Goal: Task Accomplishment & Management: Manage account settings

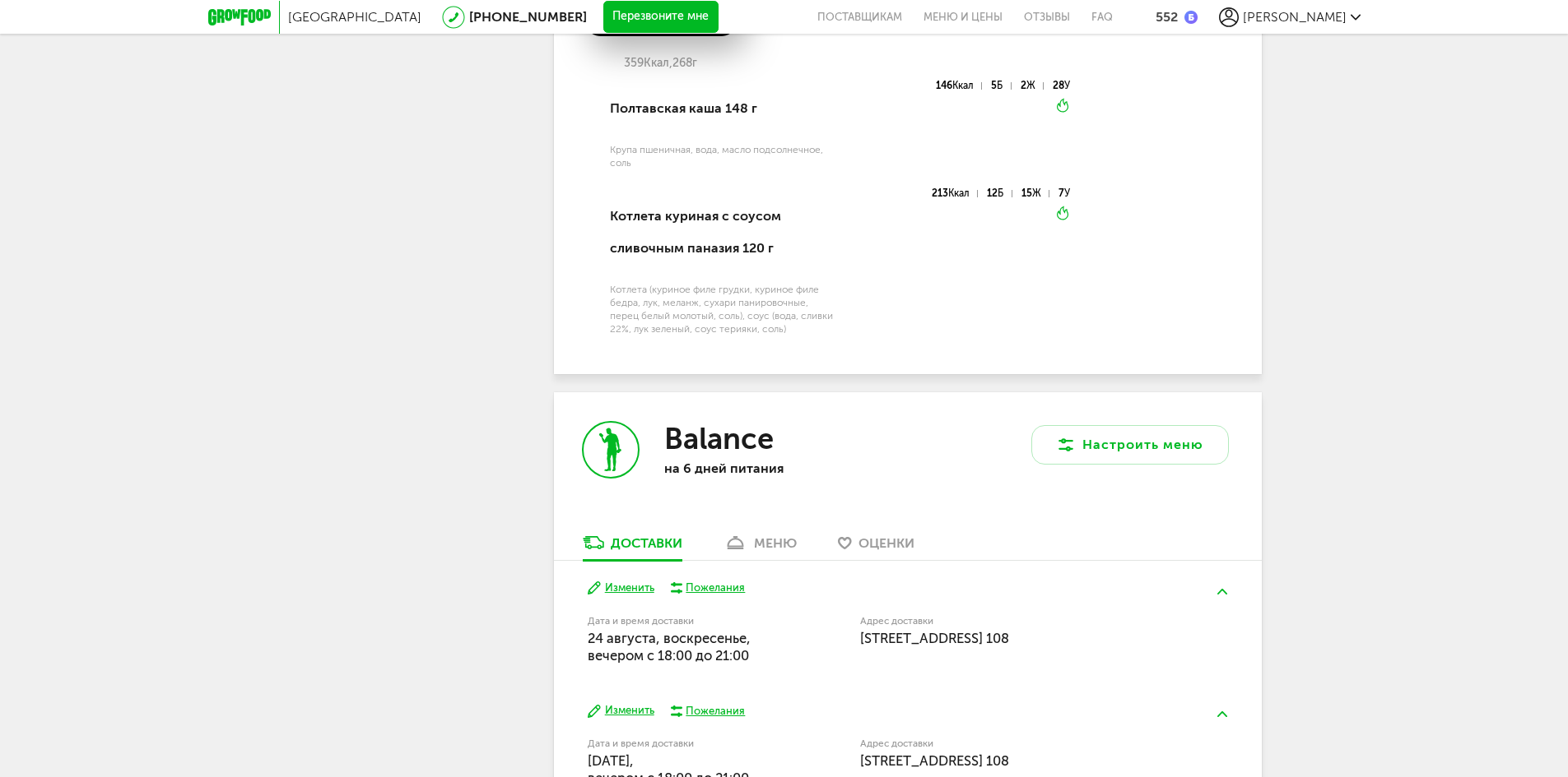
scroll to position [4227, 0]
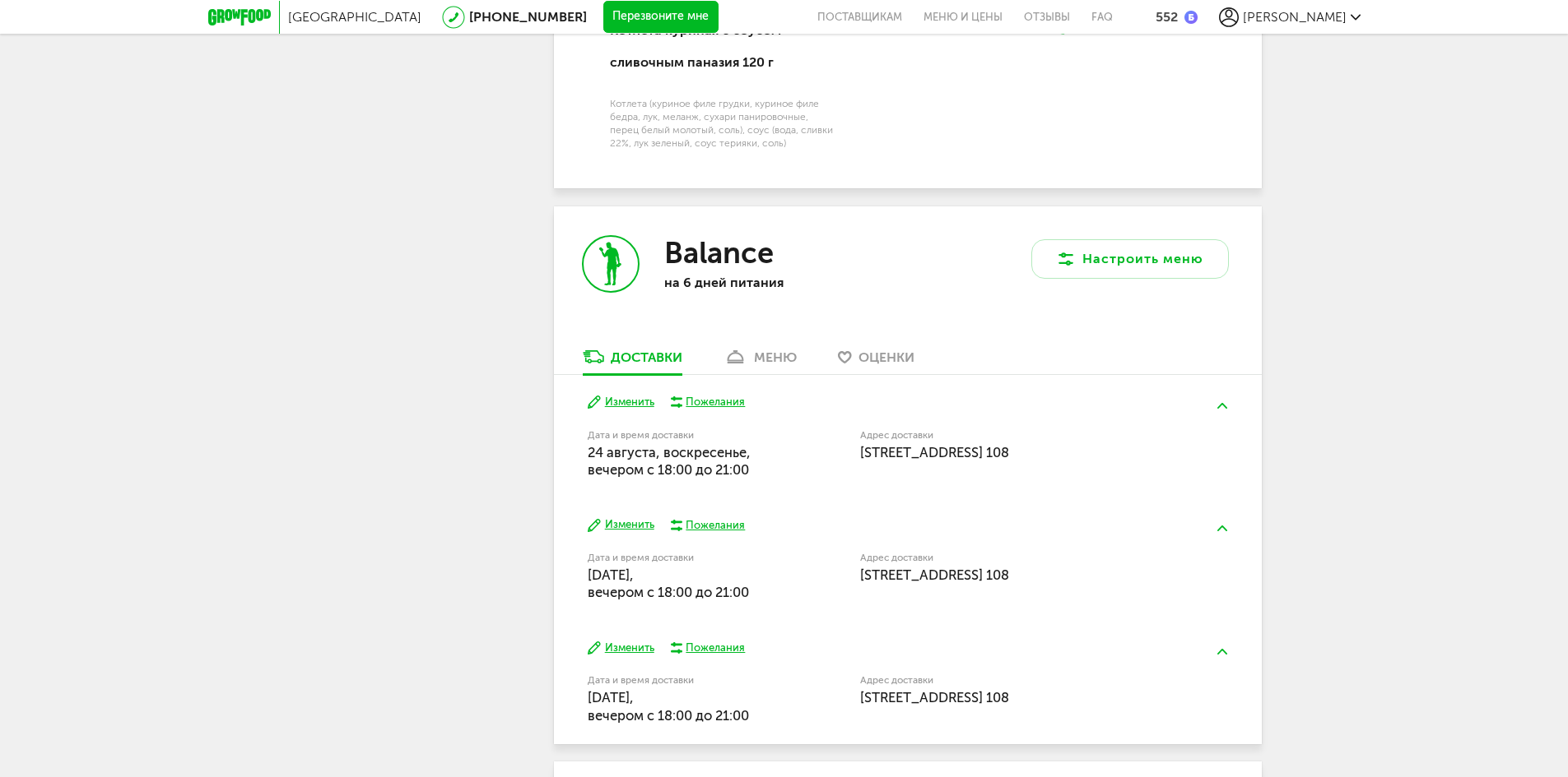
click at [771, 348] on link "меню" at bounding box center [759, 361] width 90 height 26
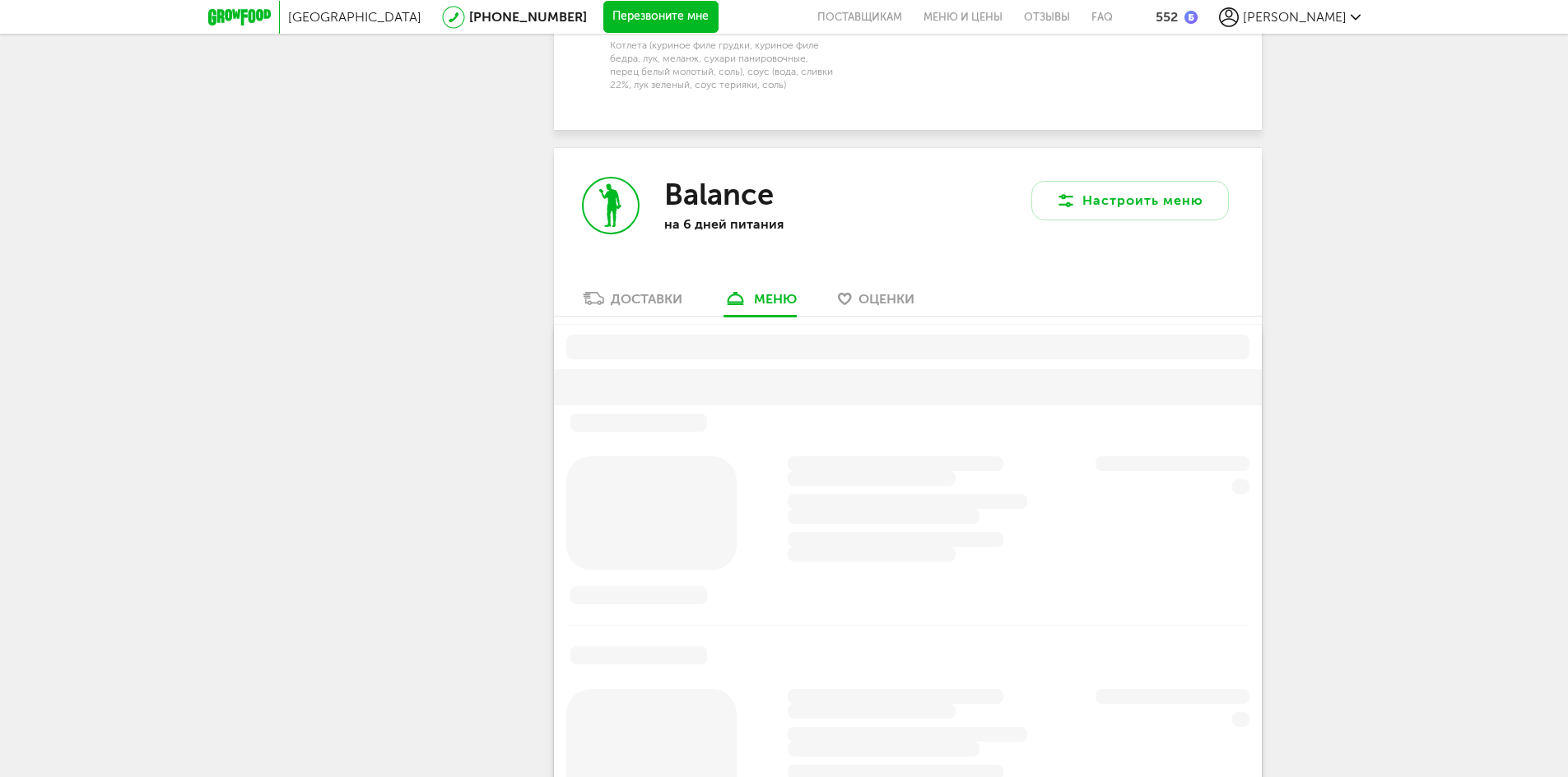
scroll to position [4316, 0]
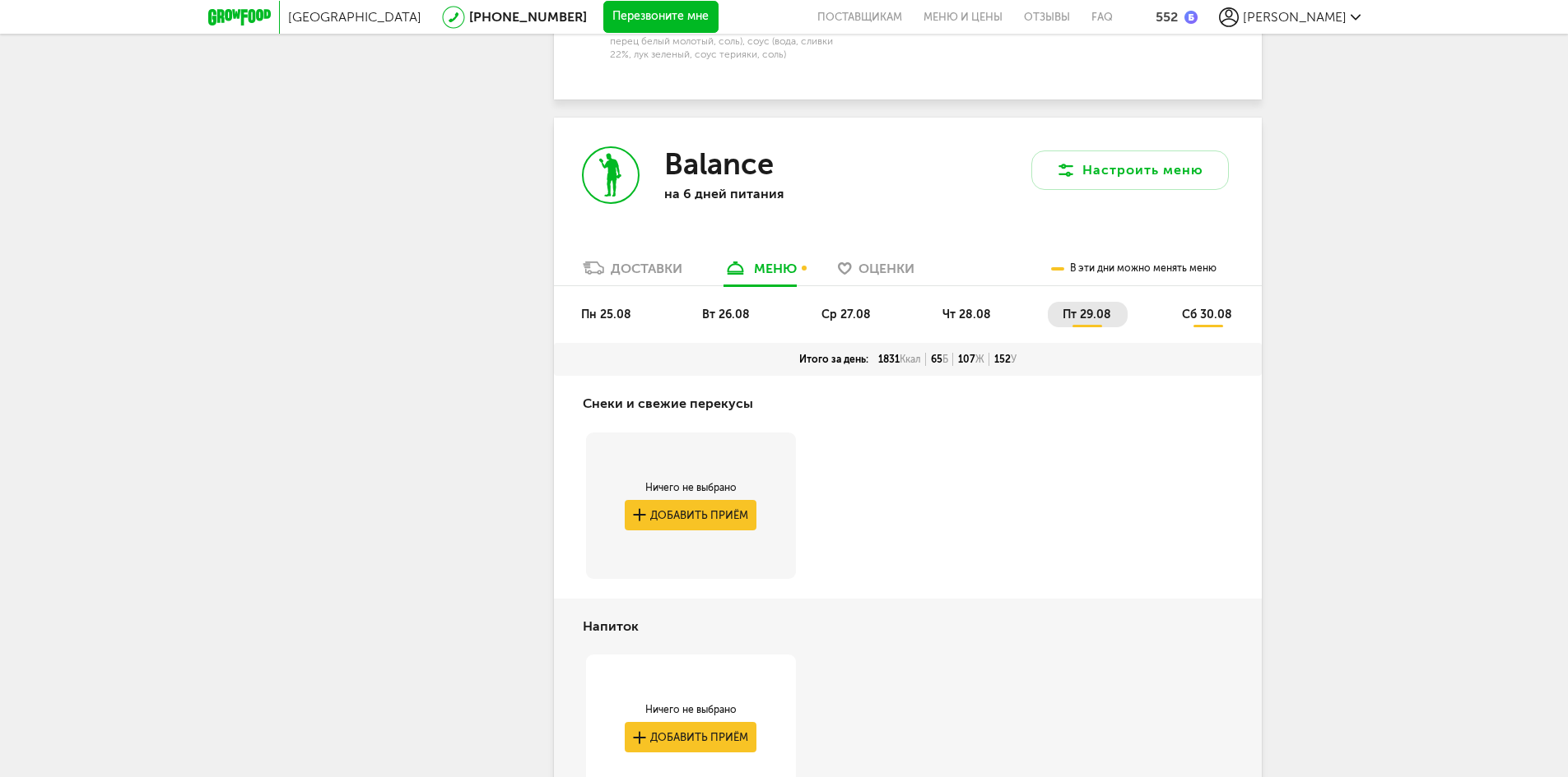
click at [606, 302] on li "пн 25.08" at bounding box center [607, 314] width 81 height 26
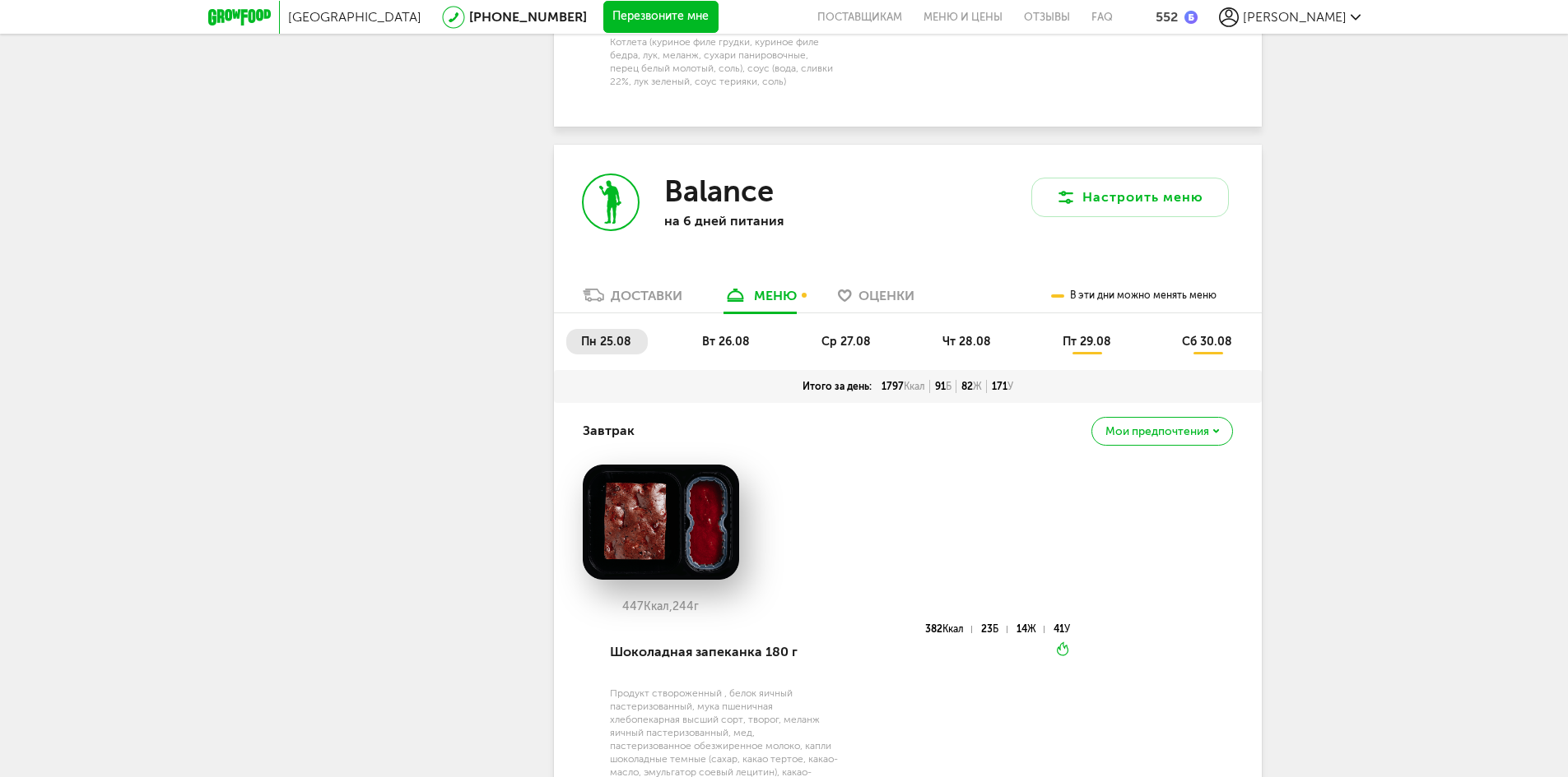
scroll to position [4152, 0]
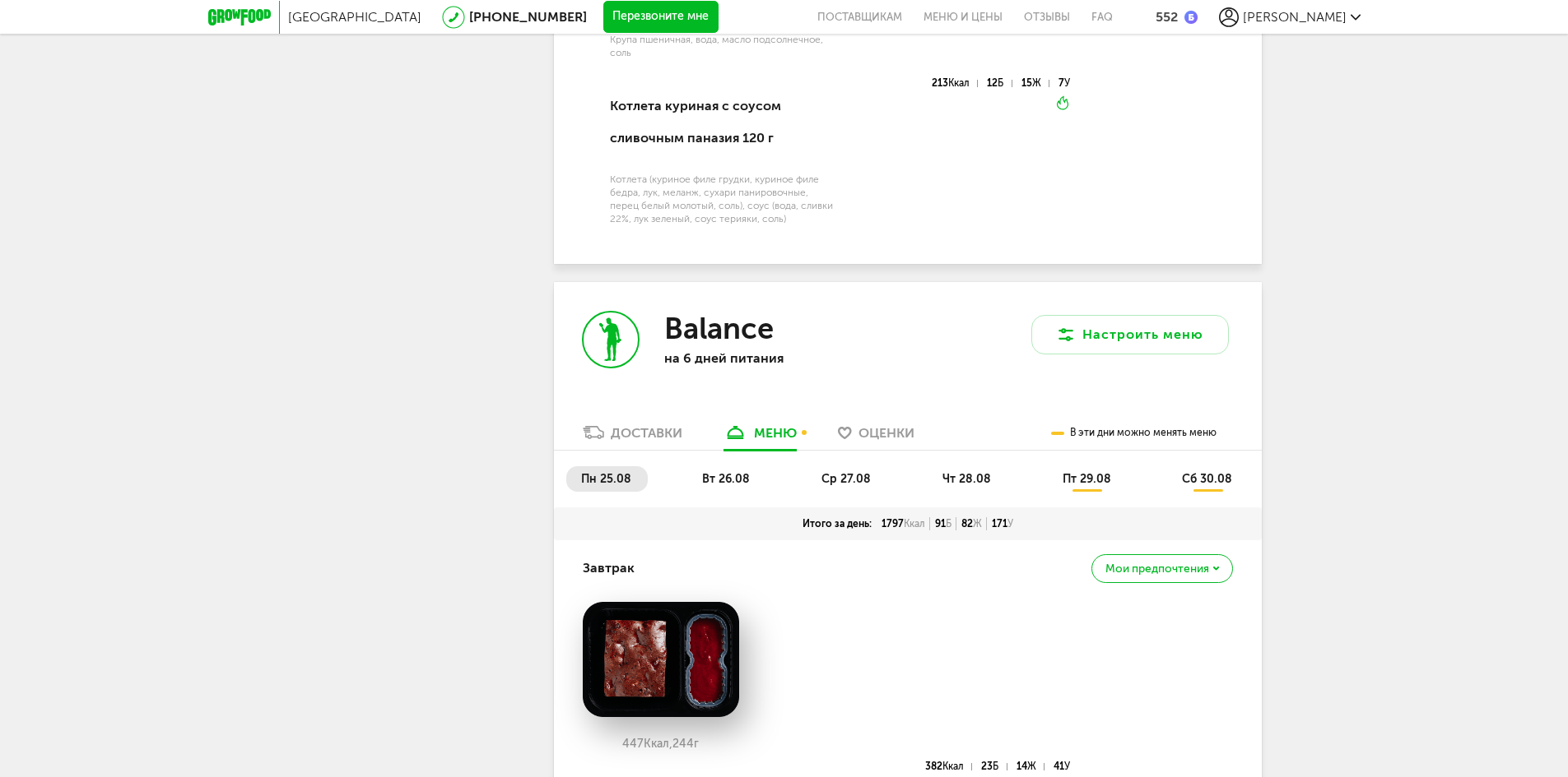
click at [740, 473] on span "вт 26.08" at bounding box center [725, 479] width 47 height 14
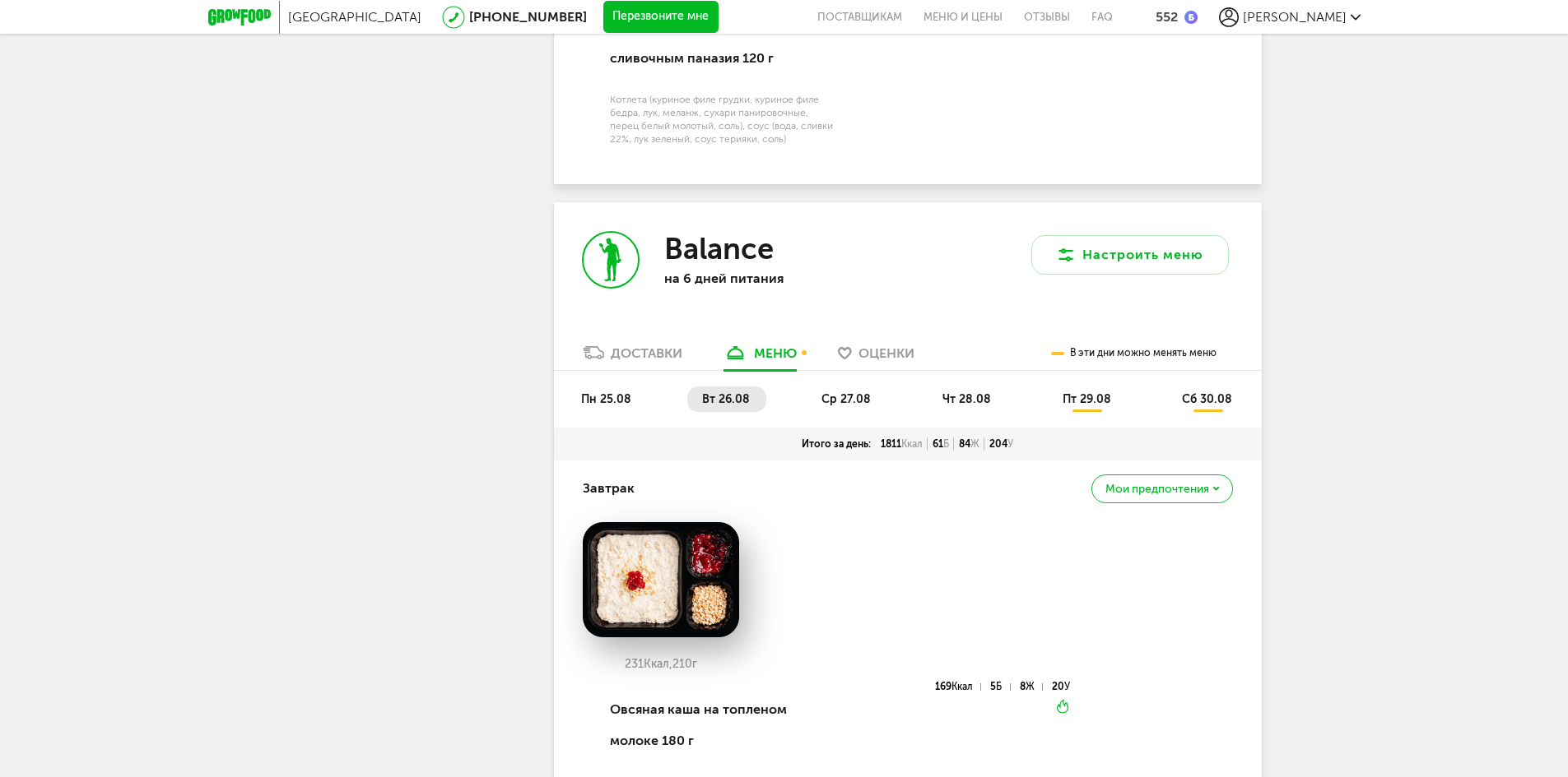
scroll to position [4069, 0]
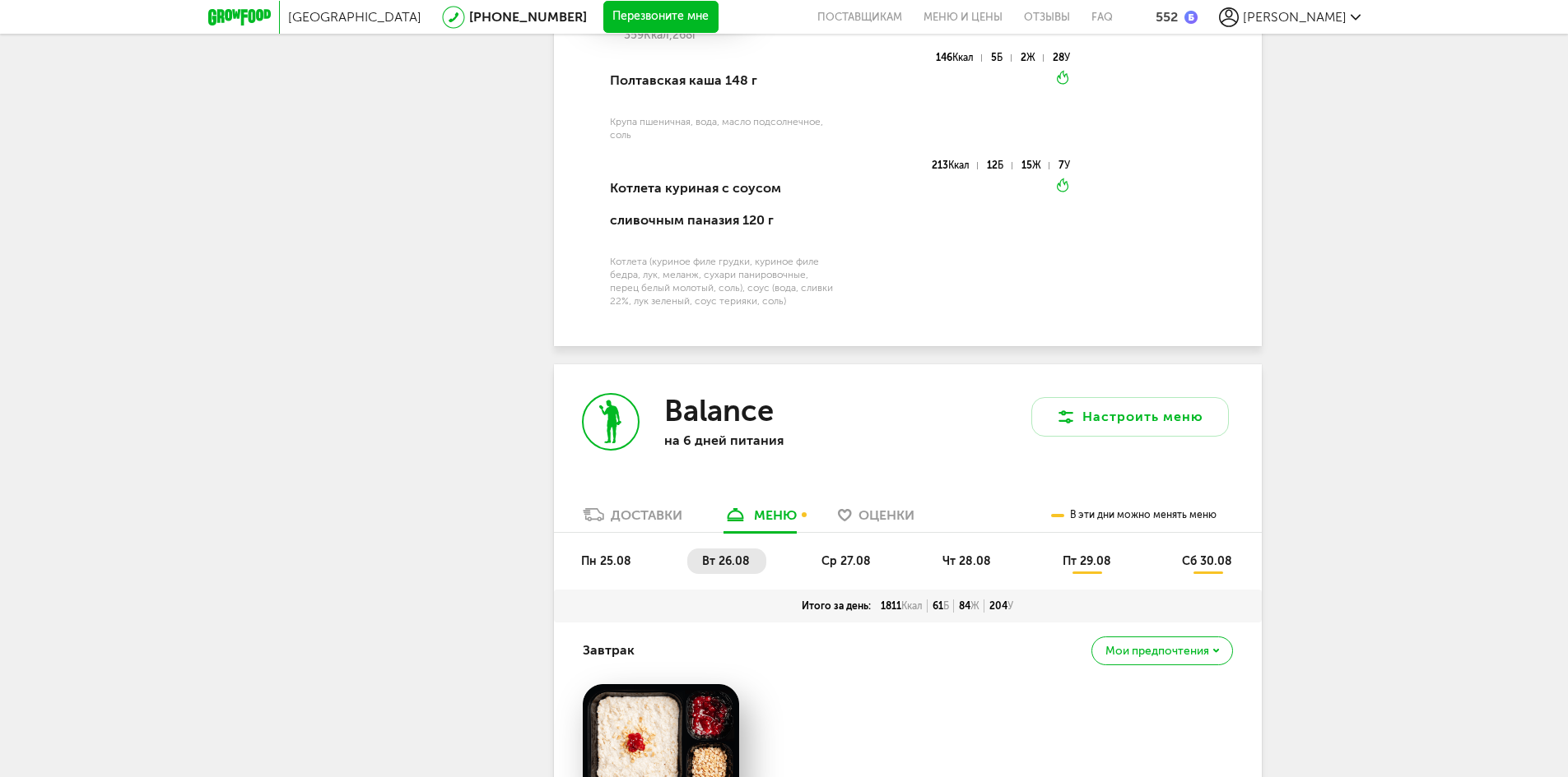
click at [825, 555] on span "ср 27.08" at bounding box center [846, 561] width 49 height 14
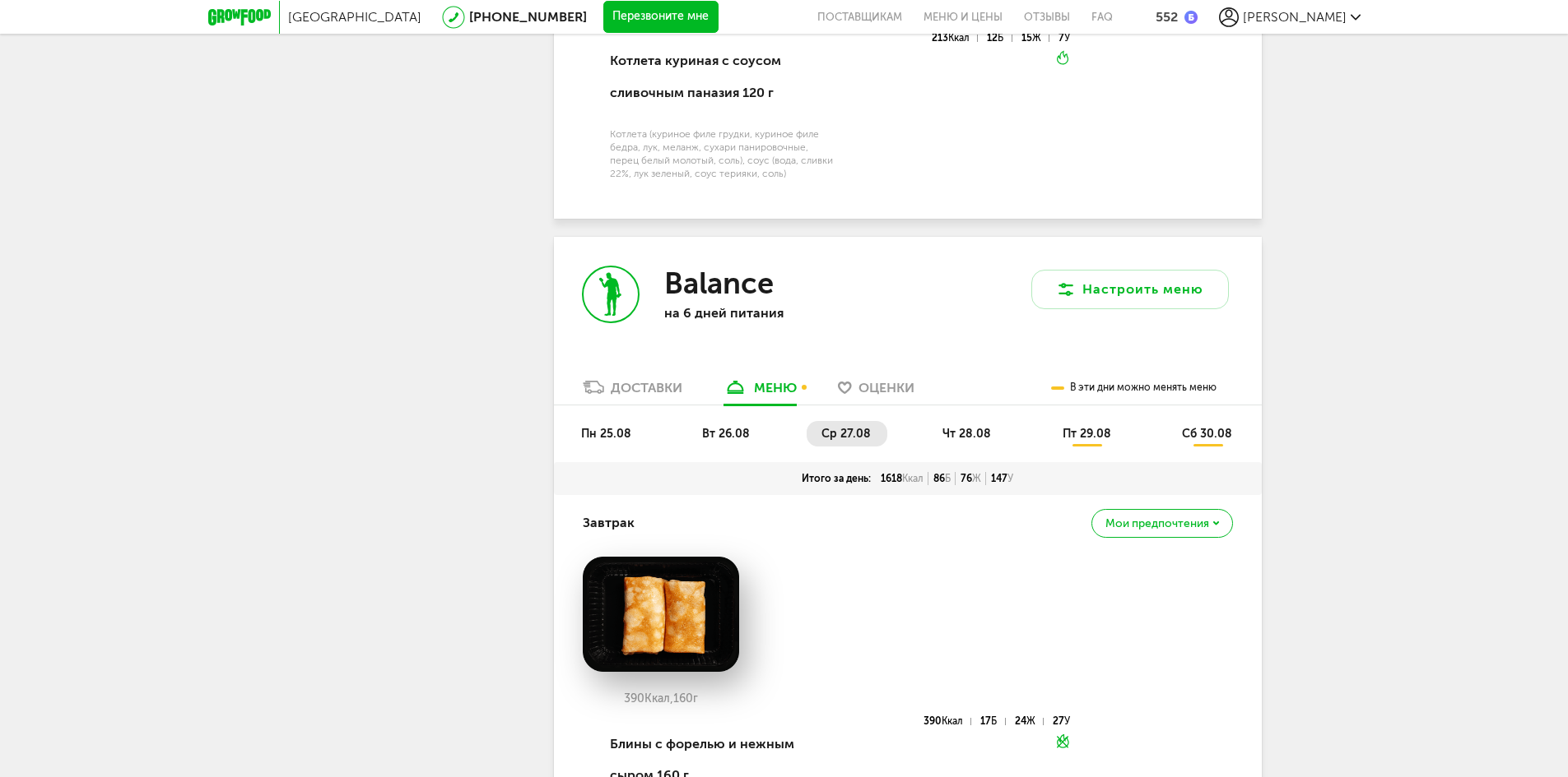
scroll to position [3987, 0]
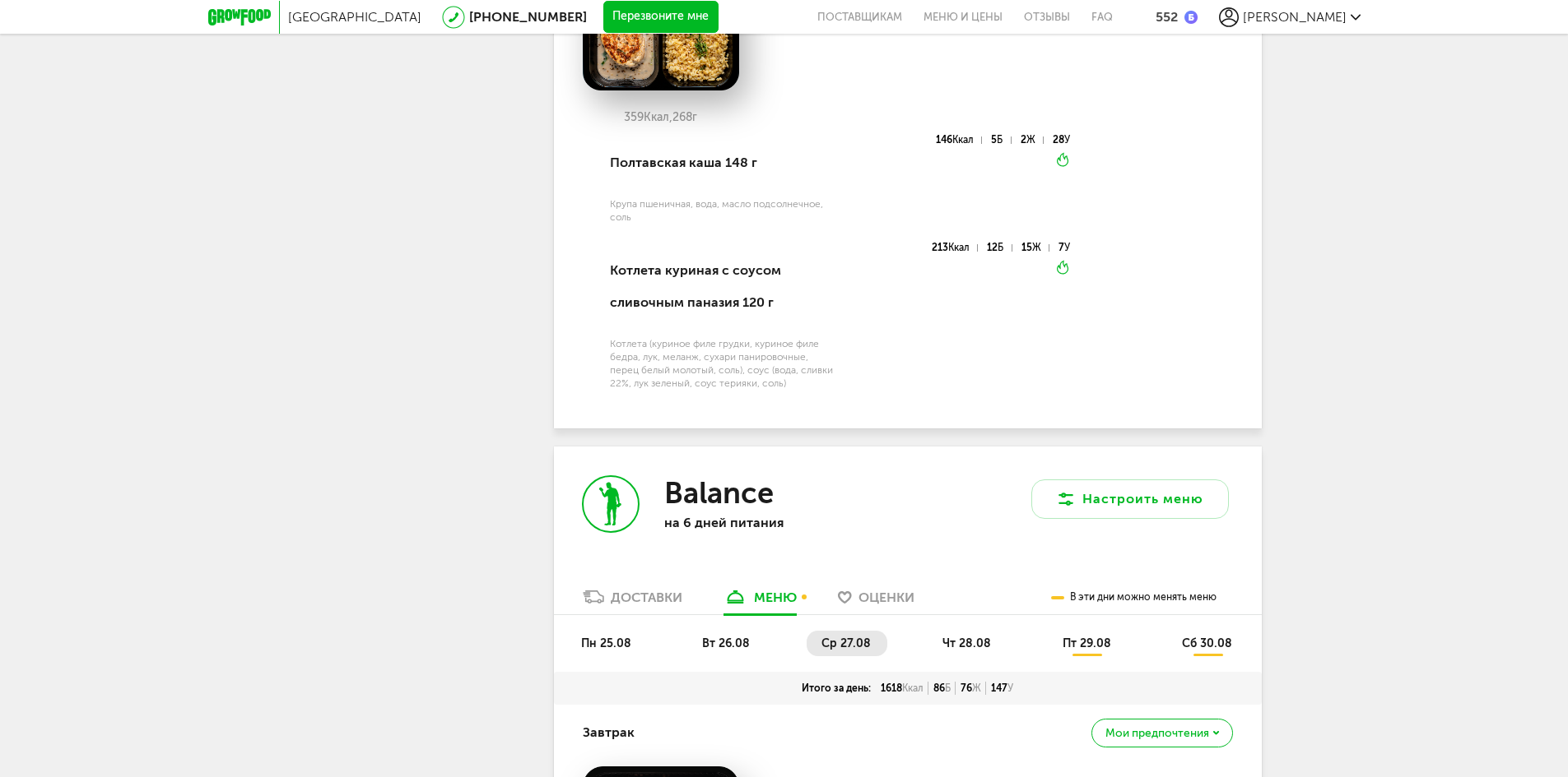
click at [957, 637] on span "чт 28.08" at bounding box center [966, 644] width 48 height 14
click at [1102, 637] on span "пт 29.08" at bounding box center [1087, 644] width 48 height 14
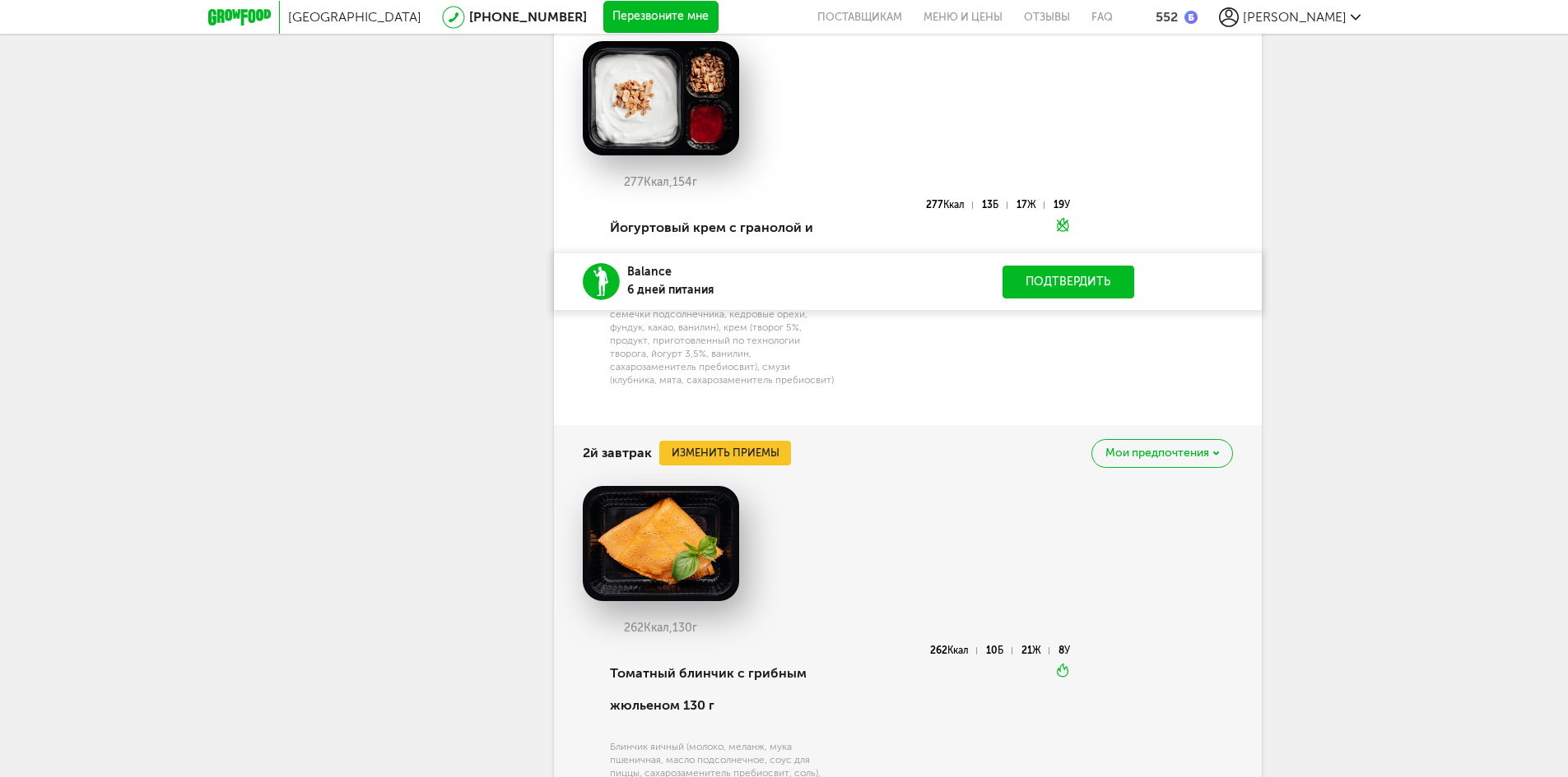
scroll to position [5304, 0]
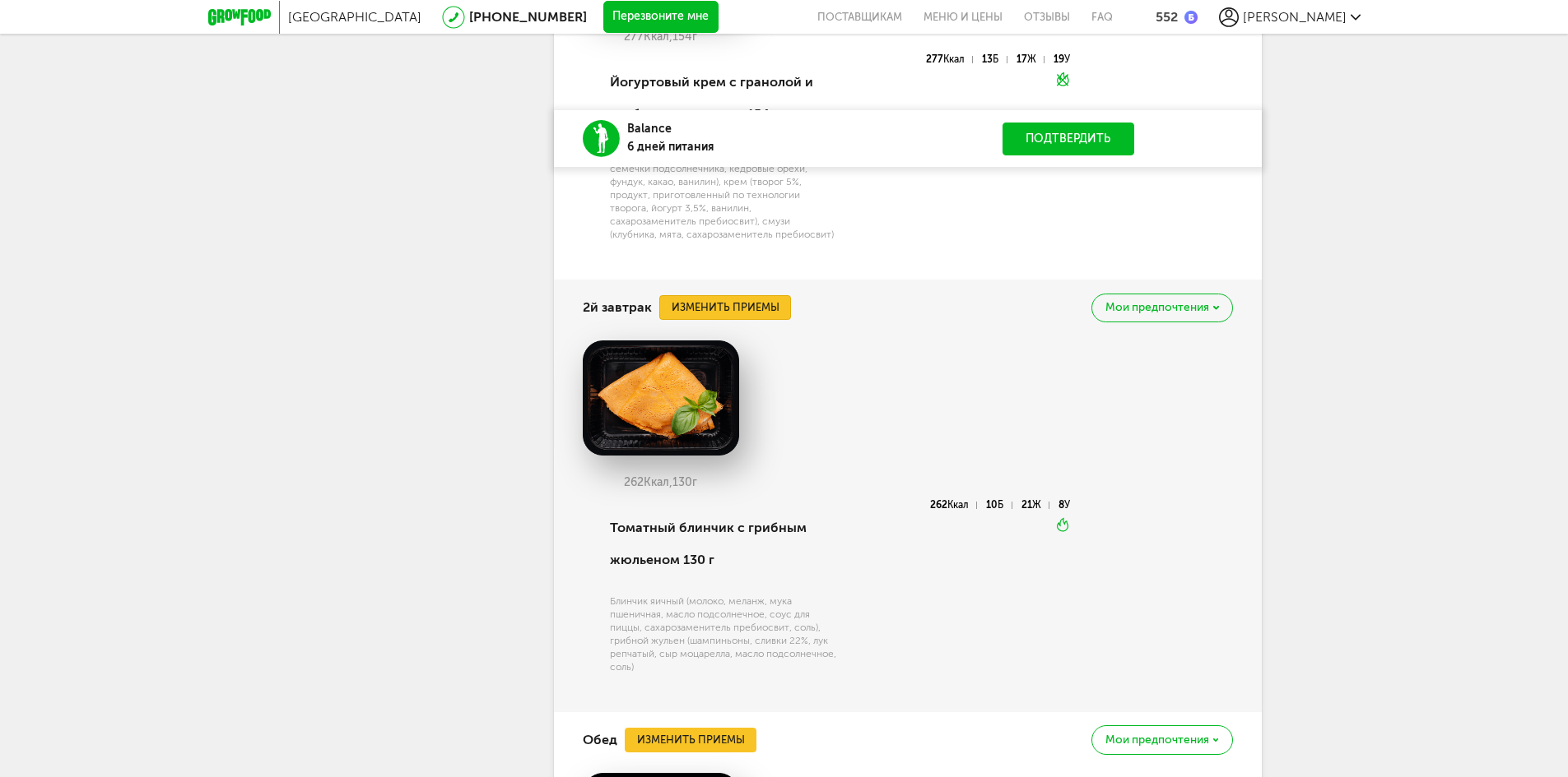
click at [768, 295] on button "Изменить приемы" at bounding box center [724, 307] width 131 height 25
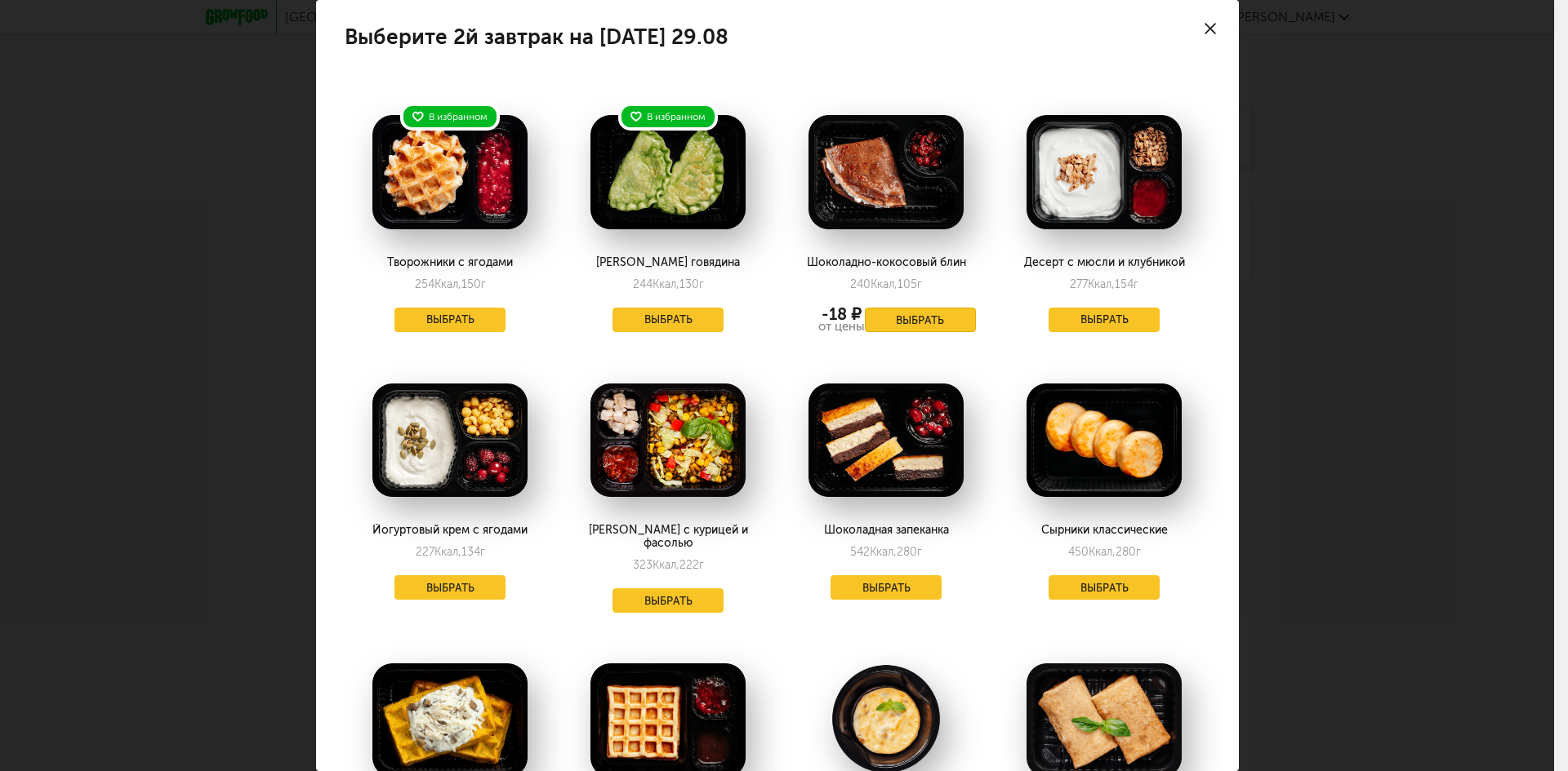
click at [950, 324] on button "Выбрать" at bounding box center [921, 320] width 111 height 24
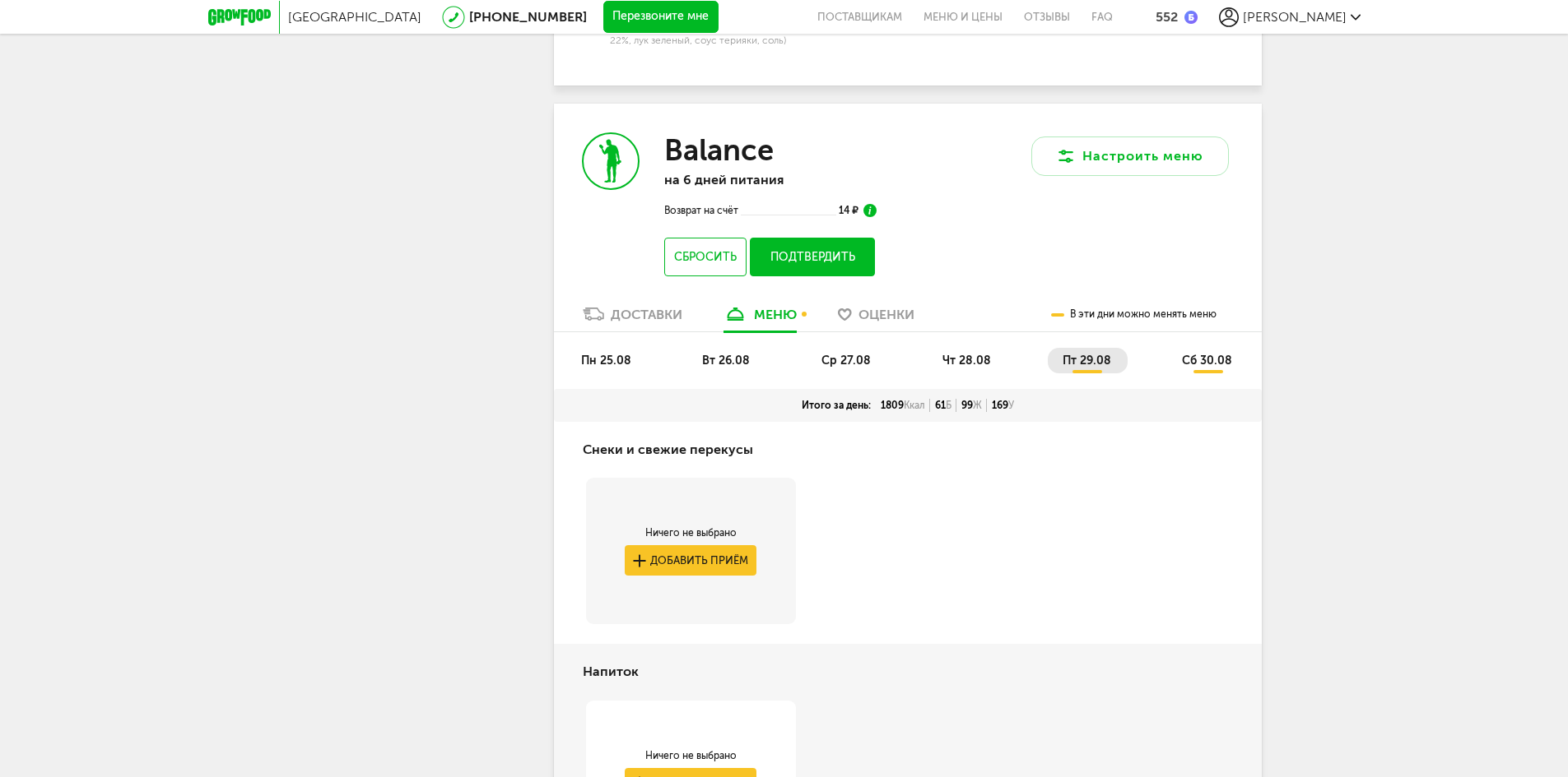
scroll to position [4316, 0]
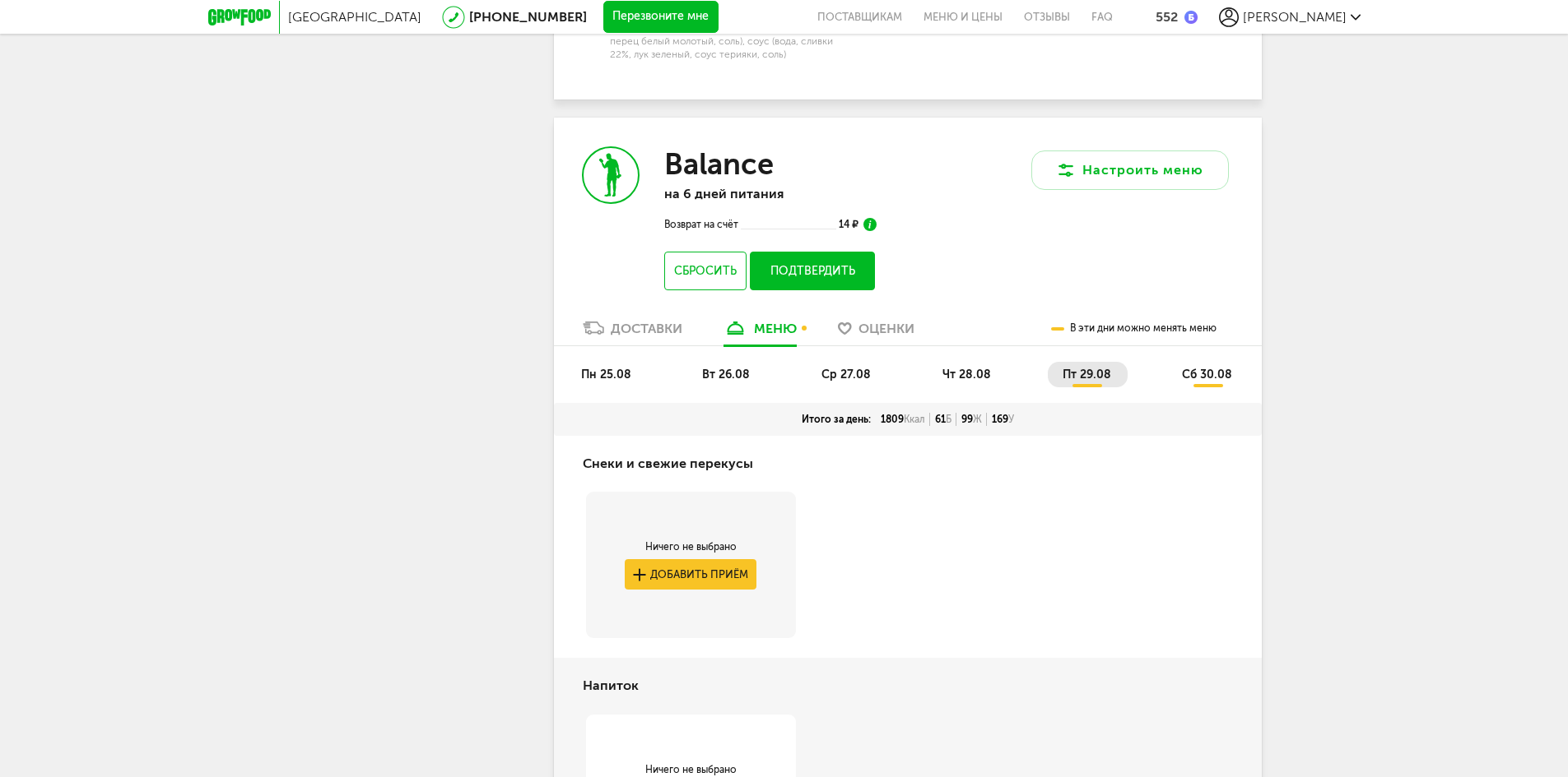
click at [1203, 368] on span "сб 30.08" at bounding box center [1207, 374] width 50 height 14
click at [1091, 362] on li "пт 29.08" at bounding box center [1088, 374] width 79 height 26
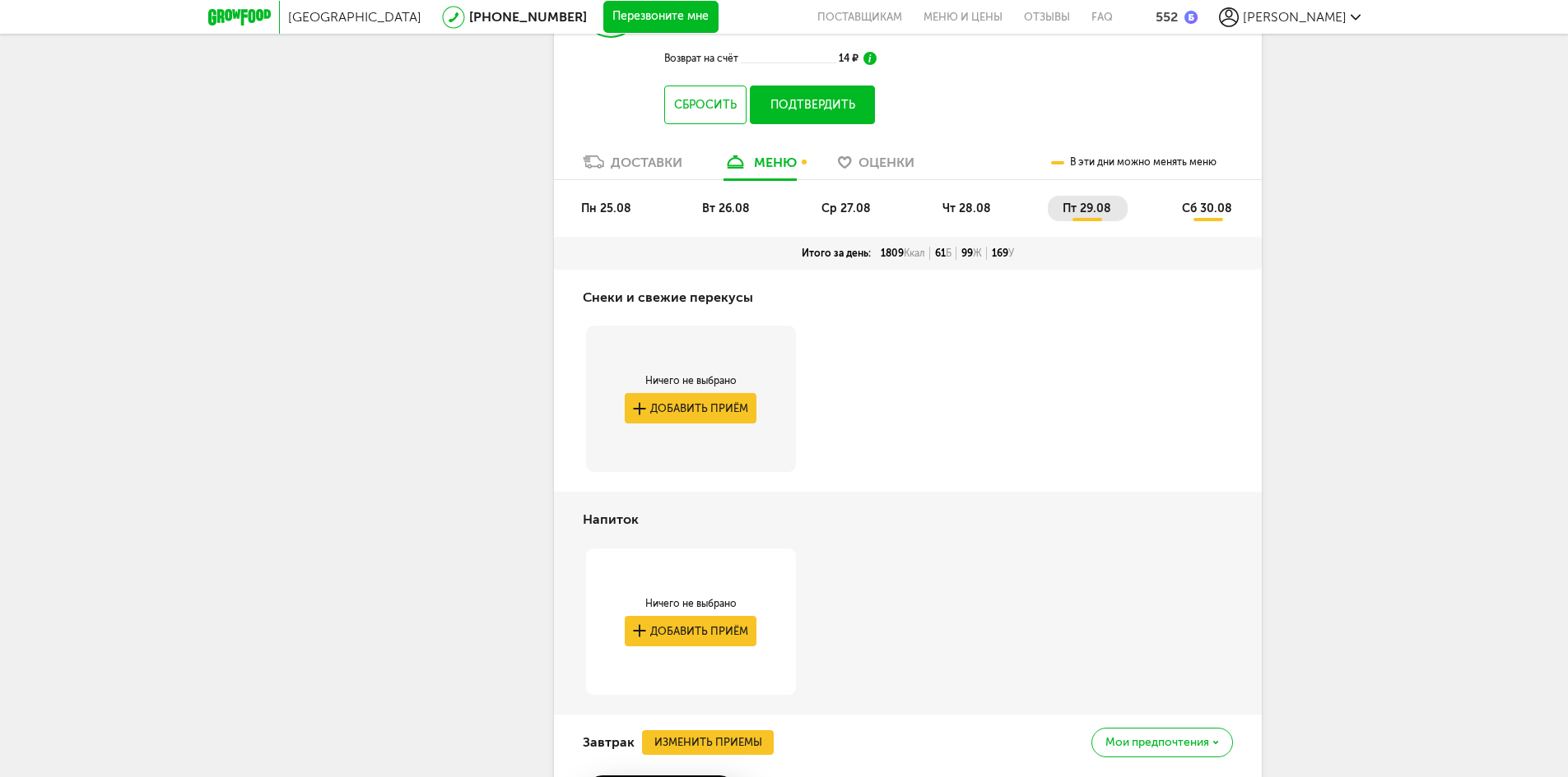
scroll to position [4481, 0]
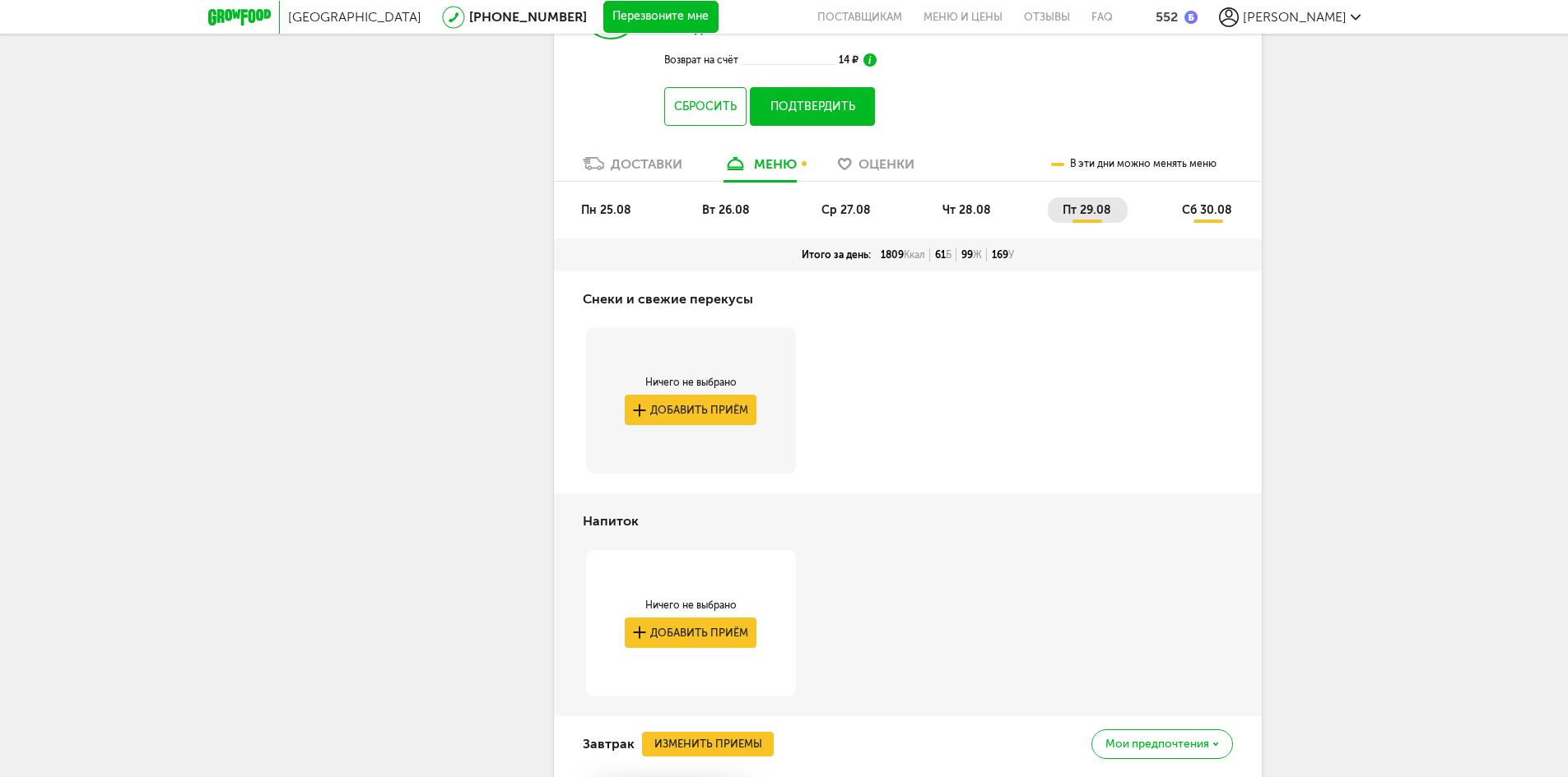
click at [1190, 198] on li "сб 30.08" at bounding box center [1208, 210] width 81 height 26
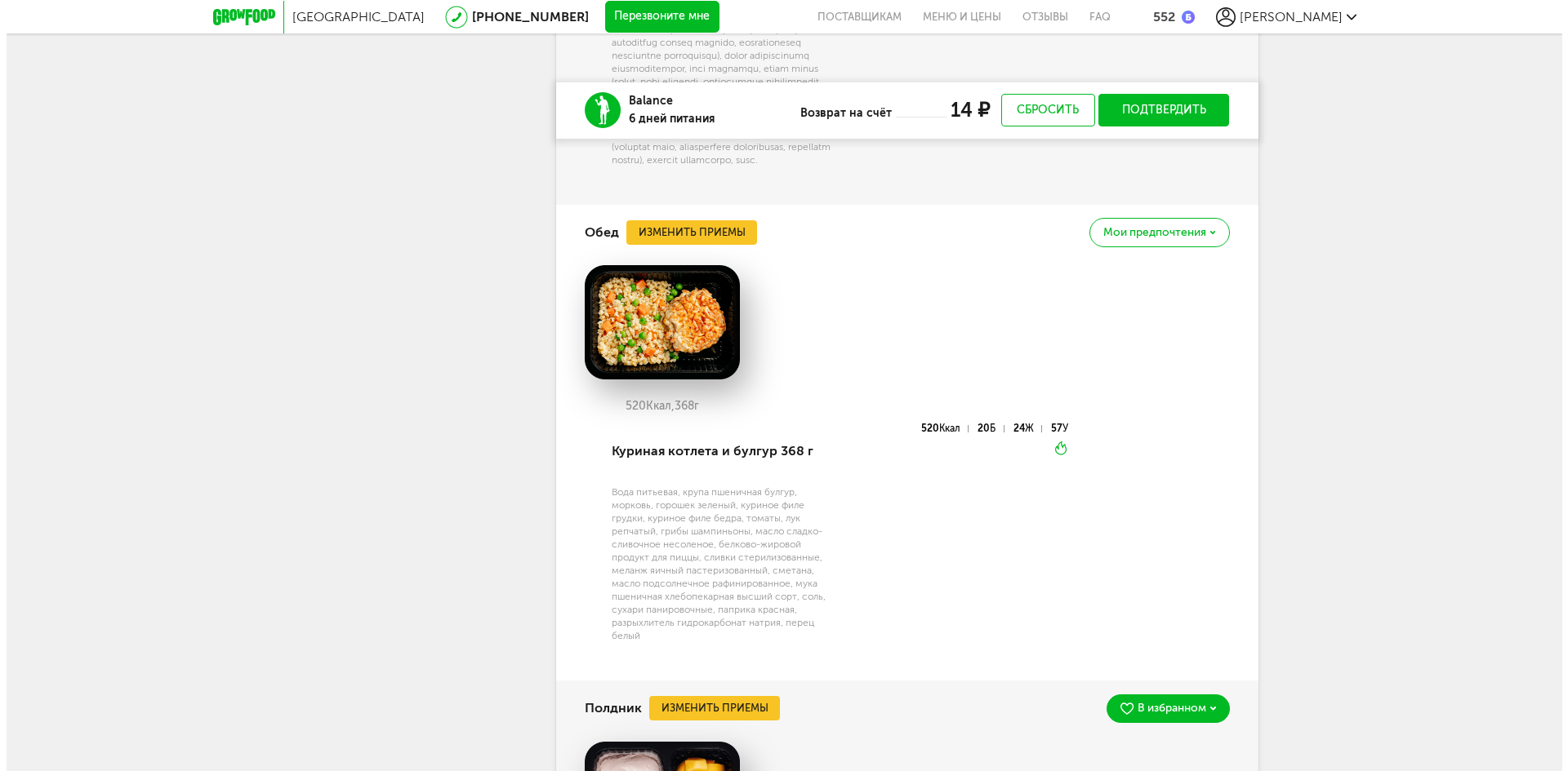
scroll to position [6160, 0]
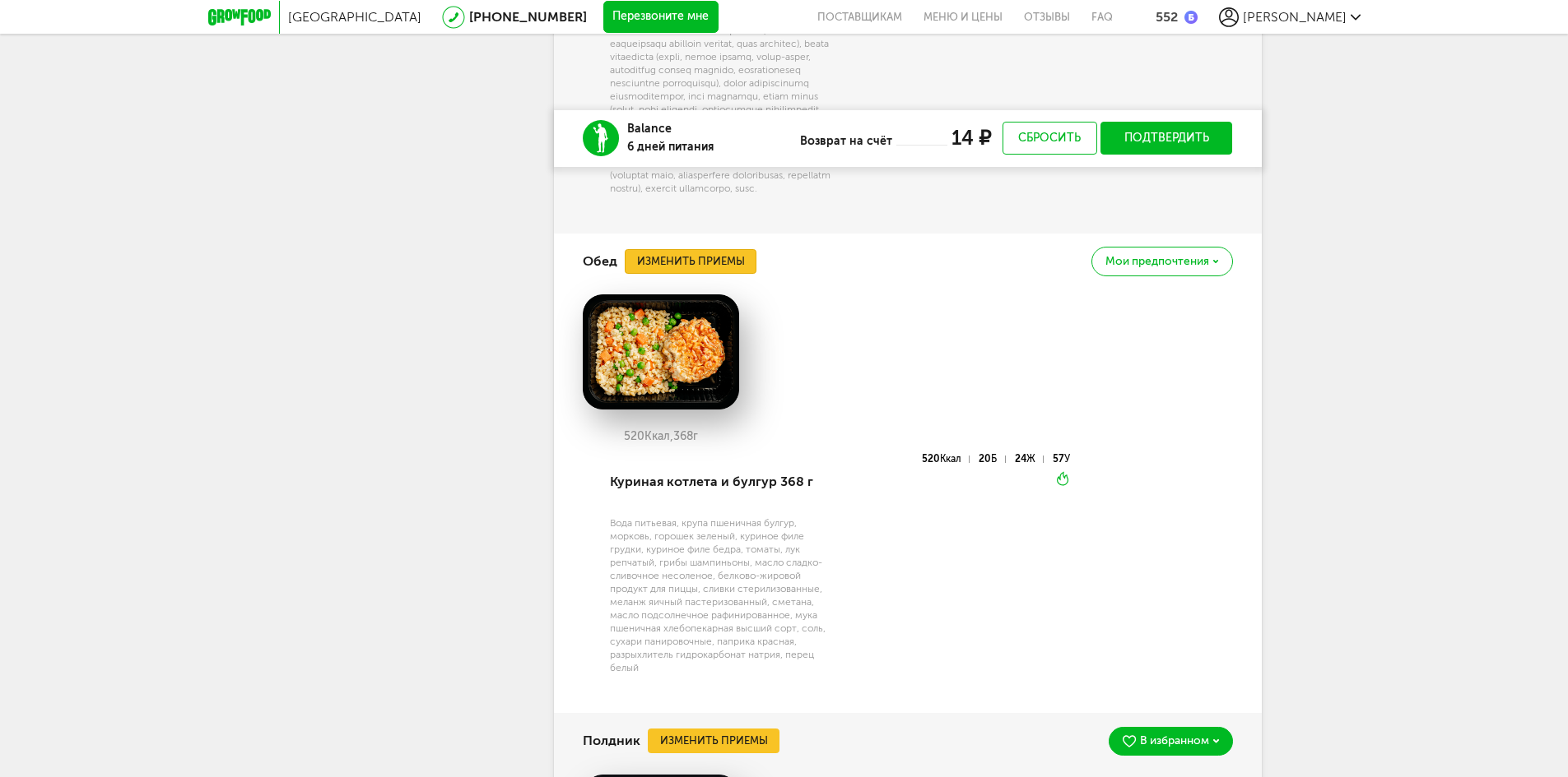
click at [740, 250] on button "Изменить приемы" at bounding box center [690, 262] width 131 height 25
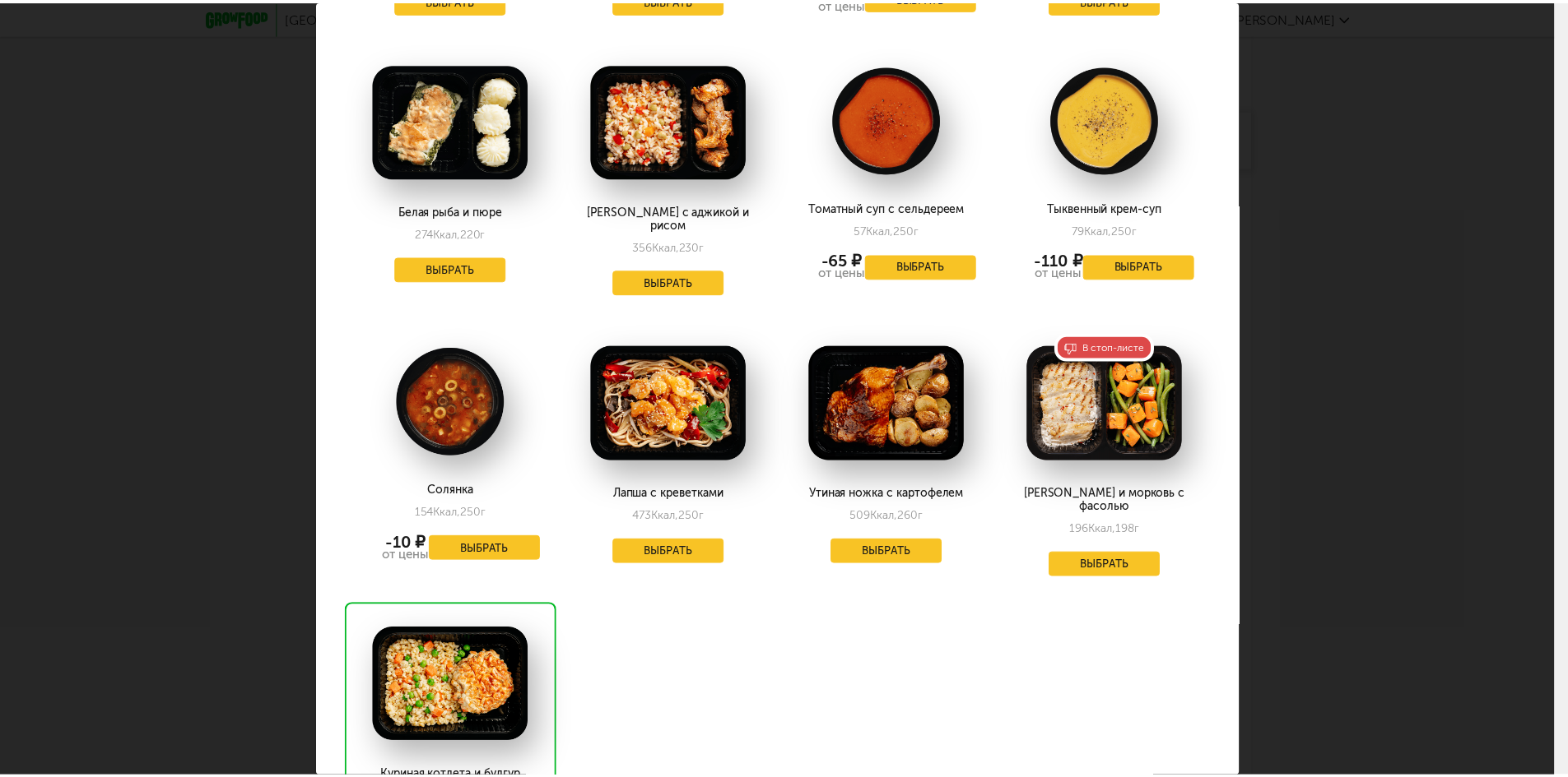
scroll to position [2550, 0]
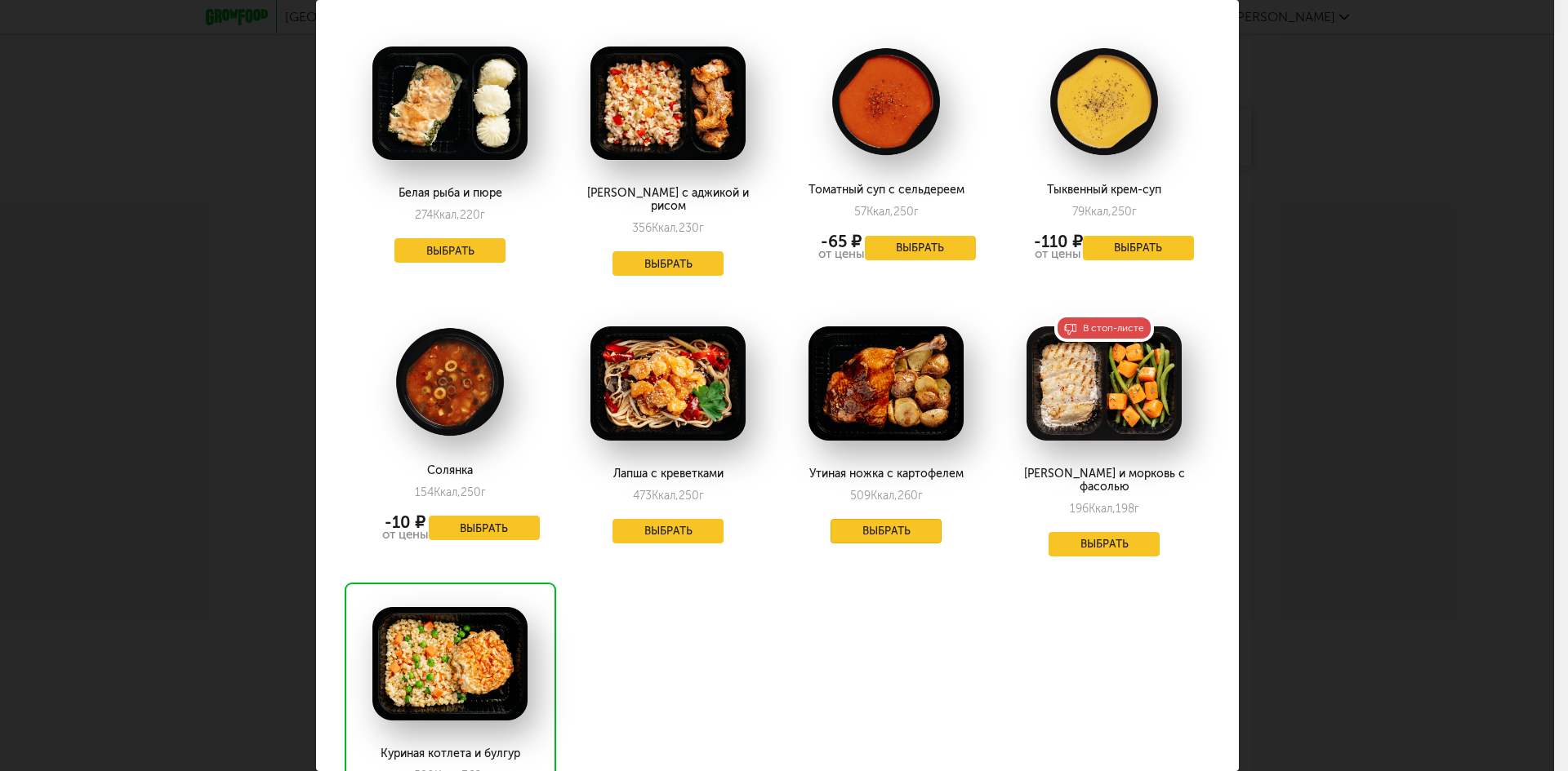
click at [891, 519] on button "Выбрать" at bounding box center [886, 531] width 111 height 24
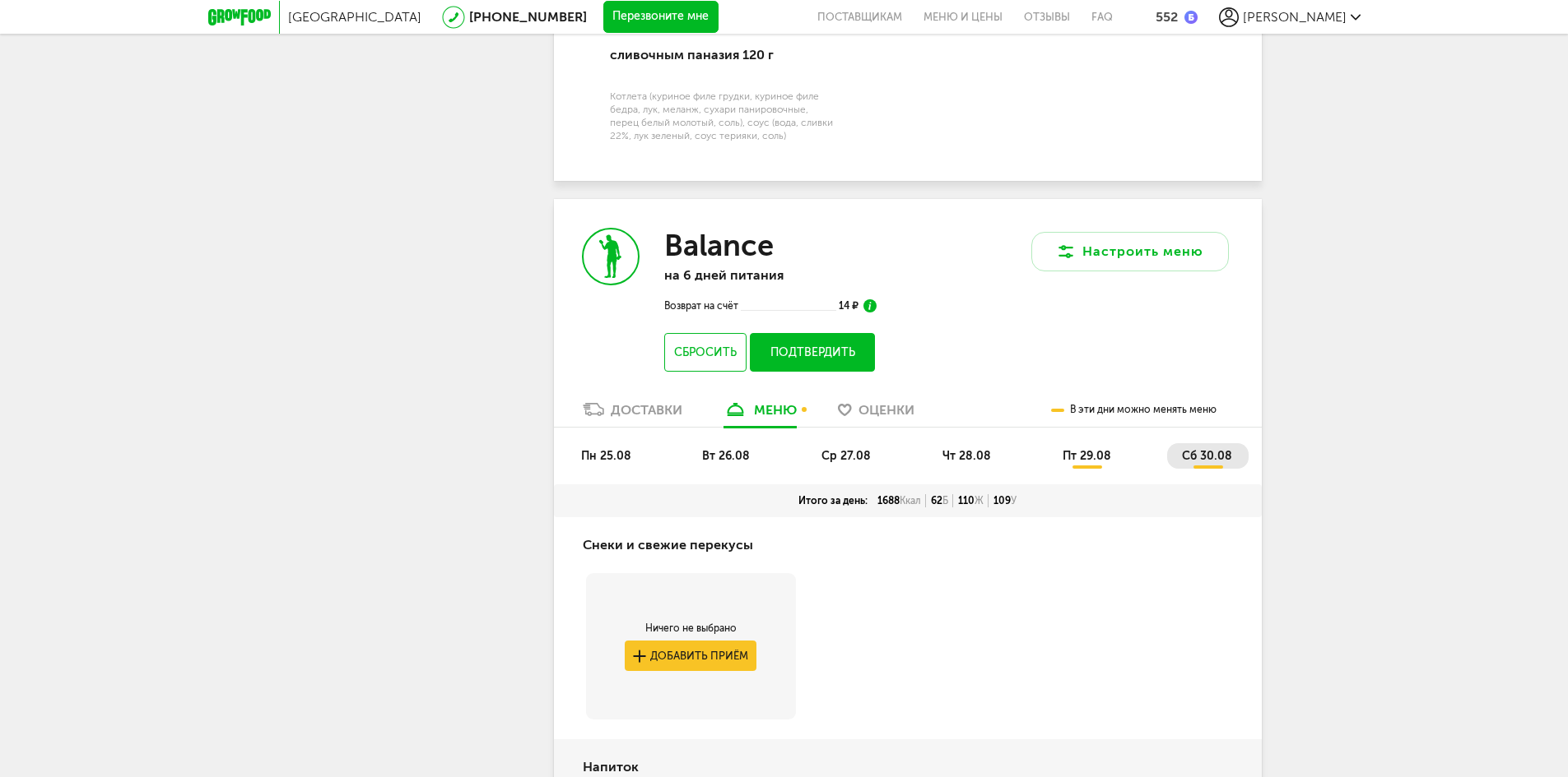
scroll to position [4234, 0]
click at [842, 334] on button "Подтвердить" at bounding box center [811, 353] width 124 height 39
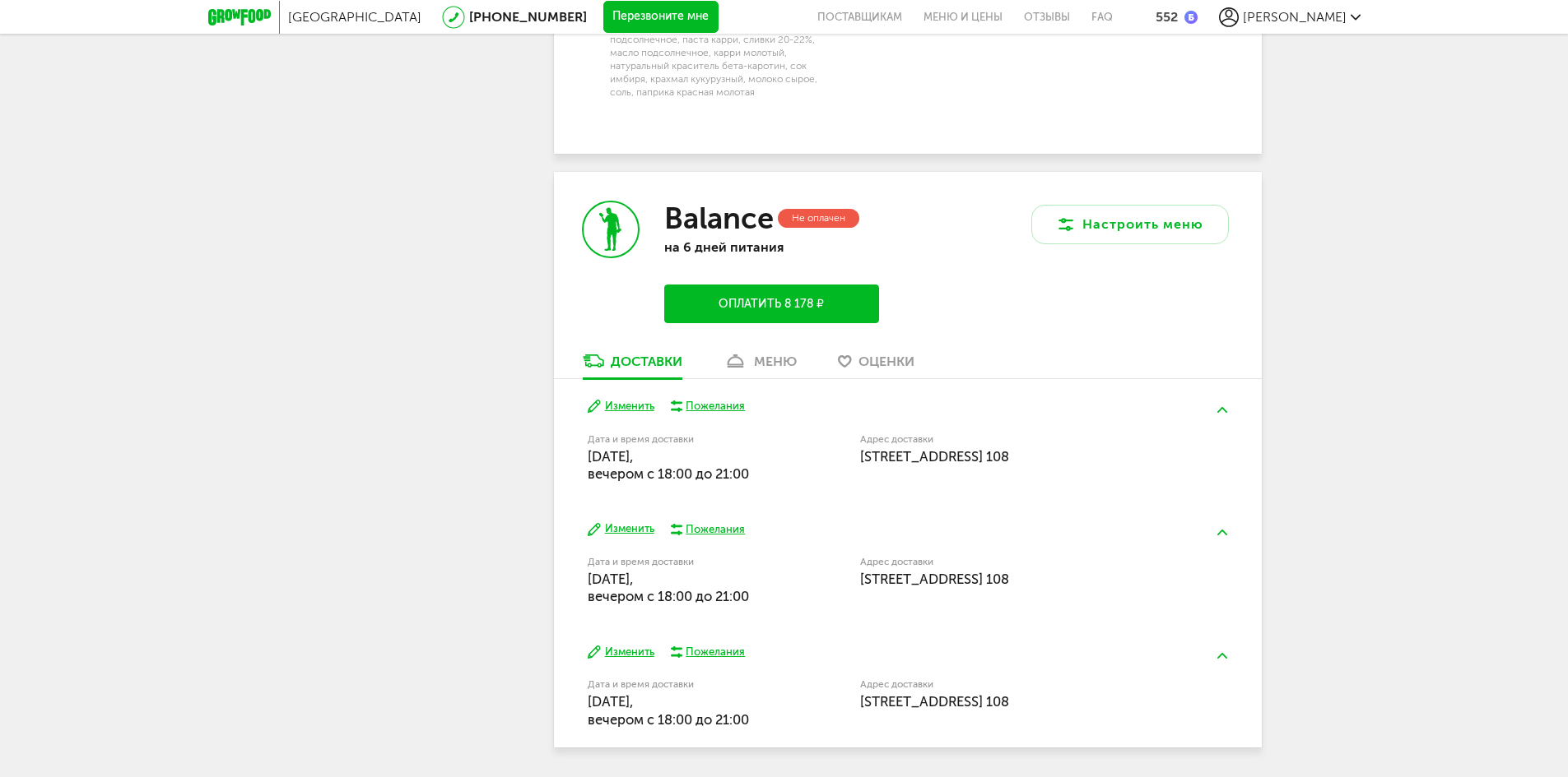
scroll to position [7823, 0]
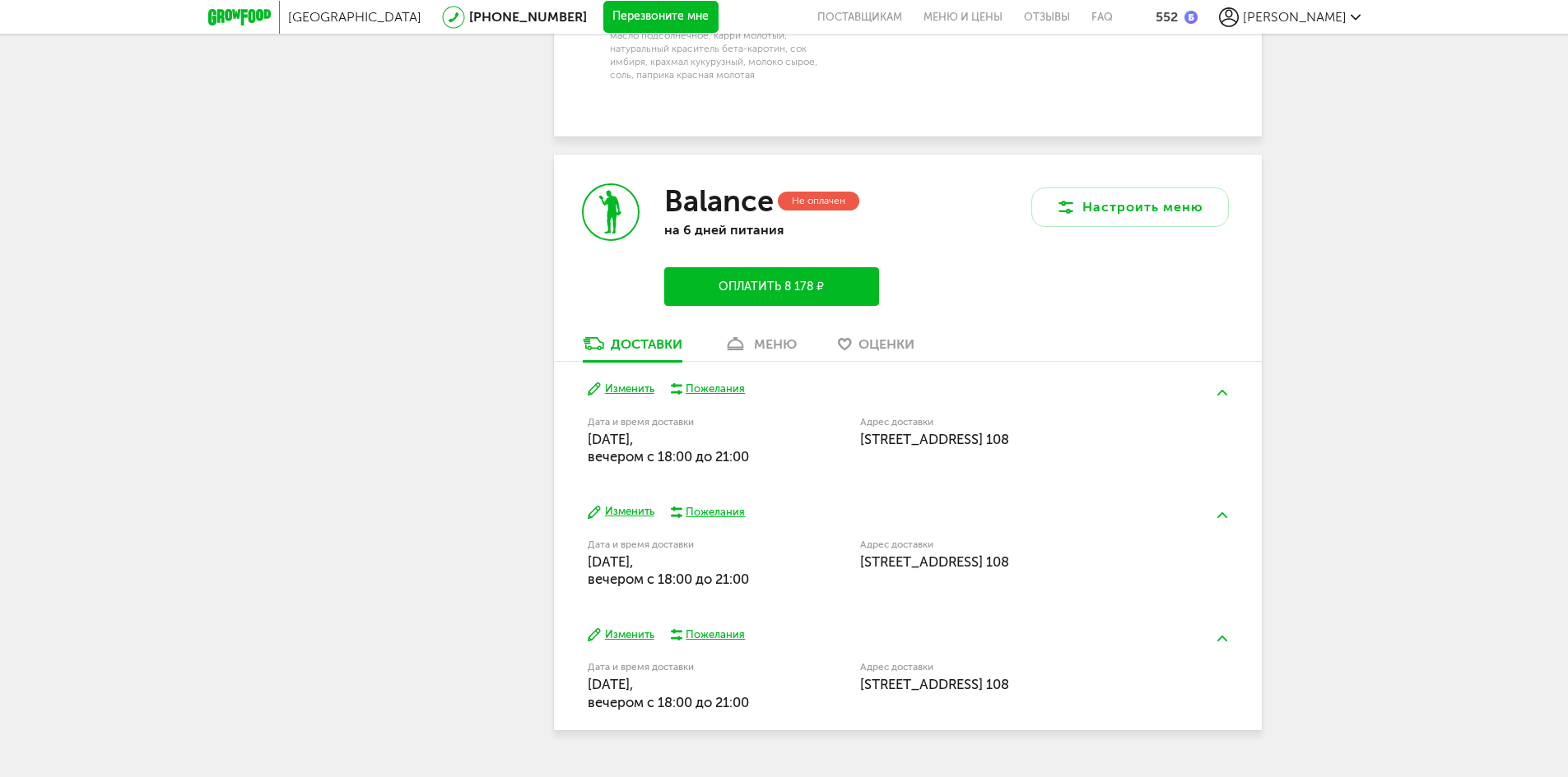
click at [773, 337] on div "меню" at bounding box center [775, 344] width 43 height 16
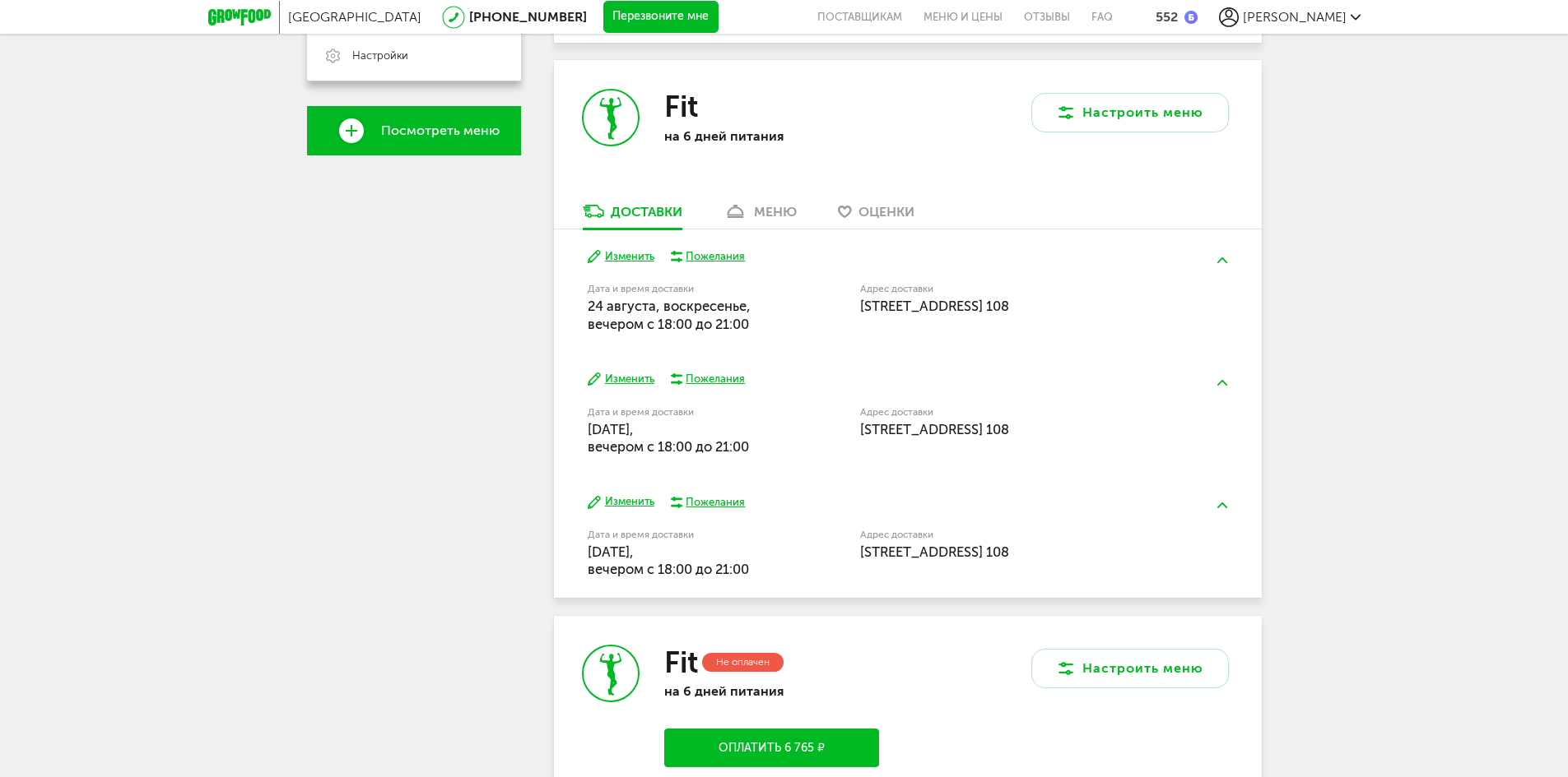
scroll to position [414, 0]
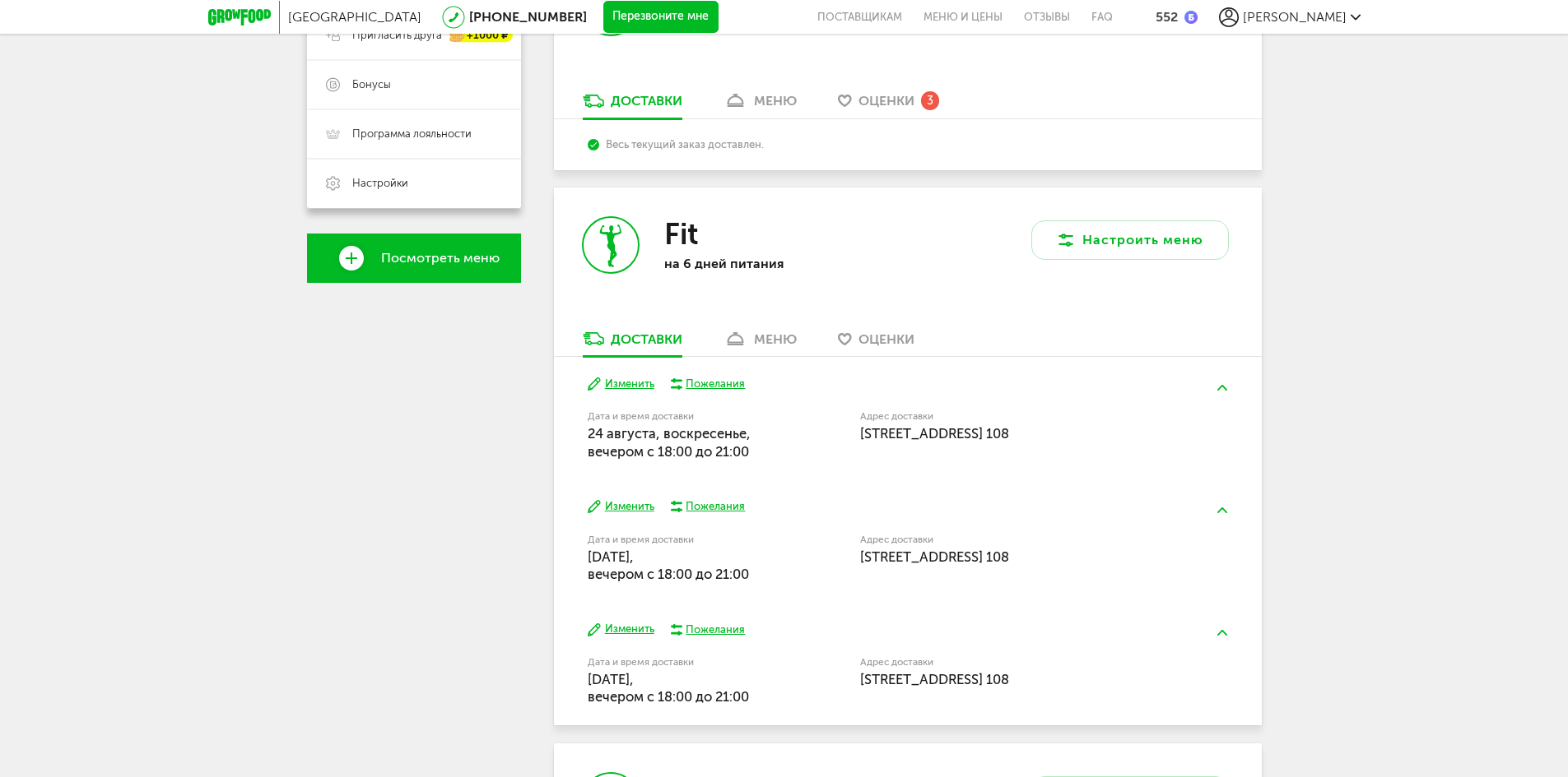
click at [761, 347] on link "меню" at bounding box center [759, 343] width 90 height 26
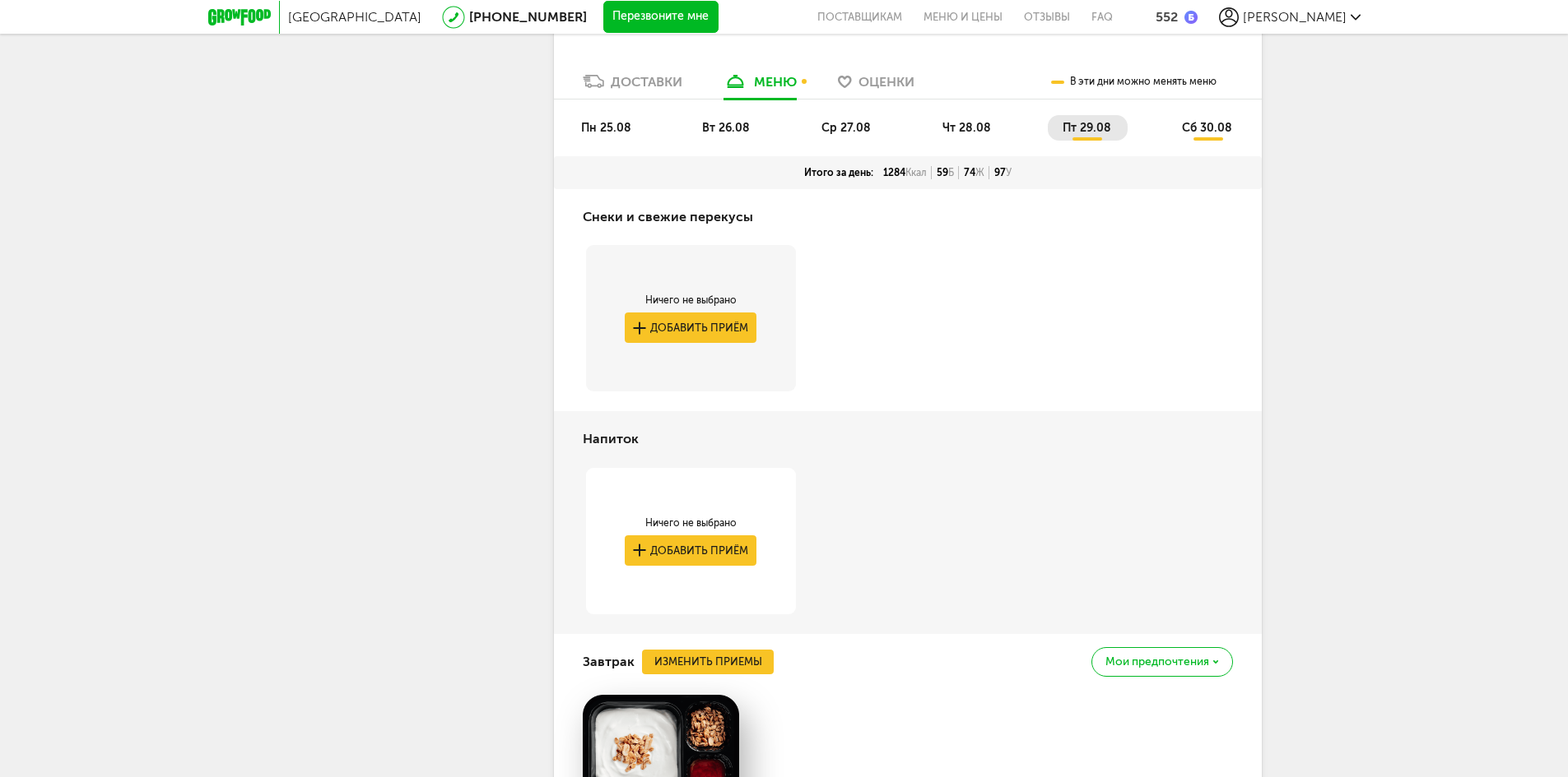
scroll to position [561, 0]
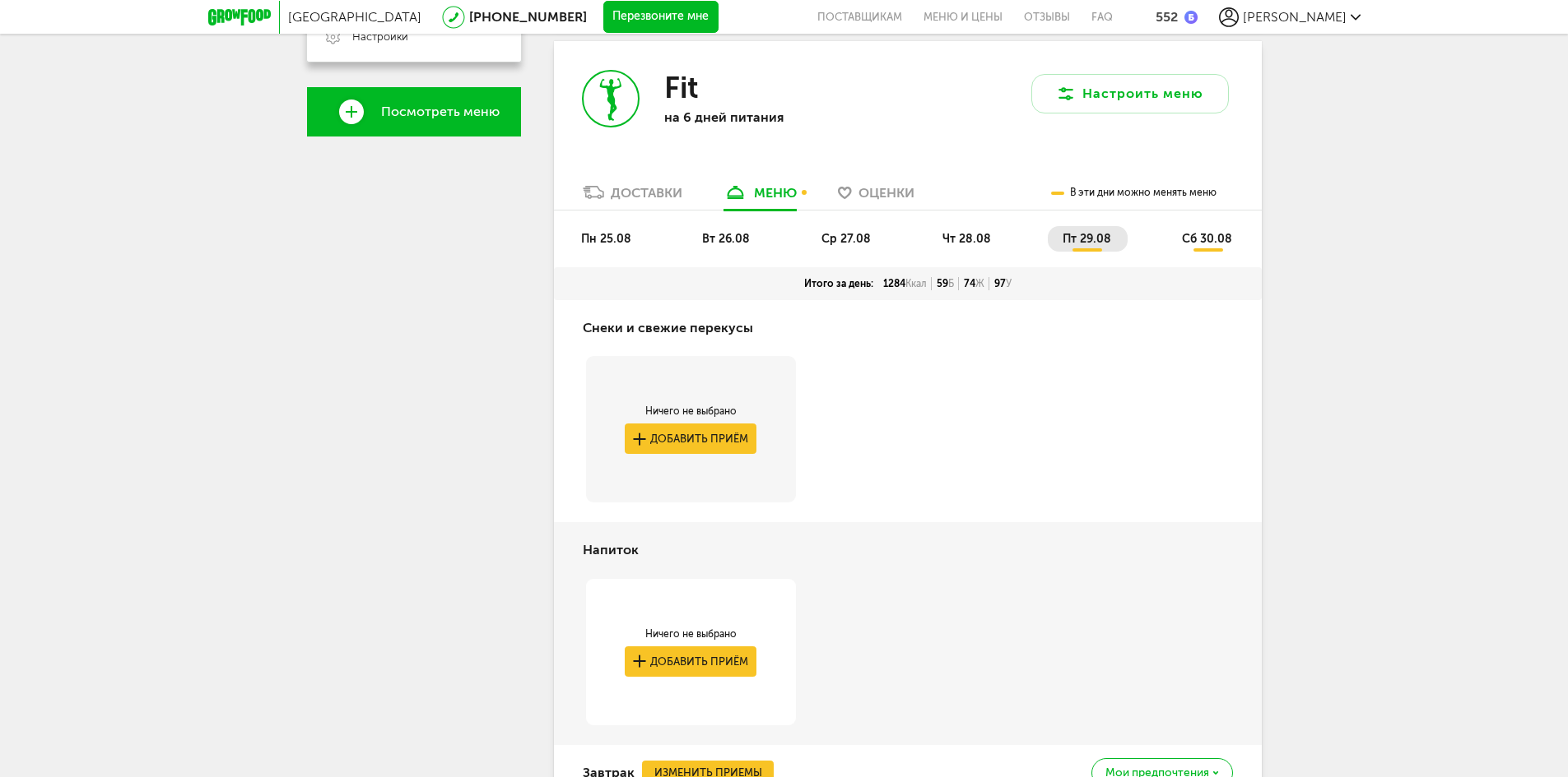
click at [598, 241] on span "пн 25.08" at bounding box center [605, 238] width 50 height 14
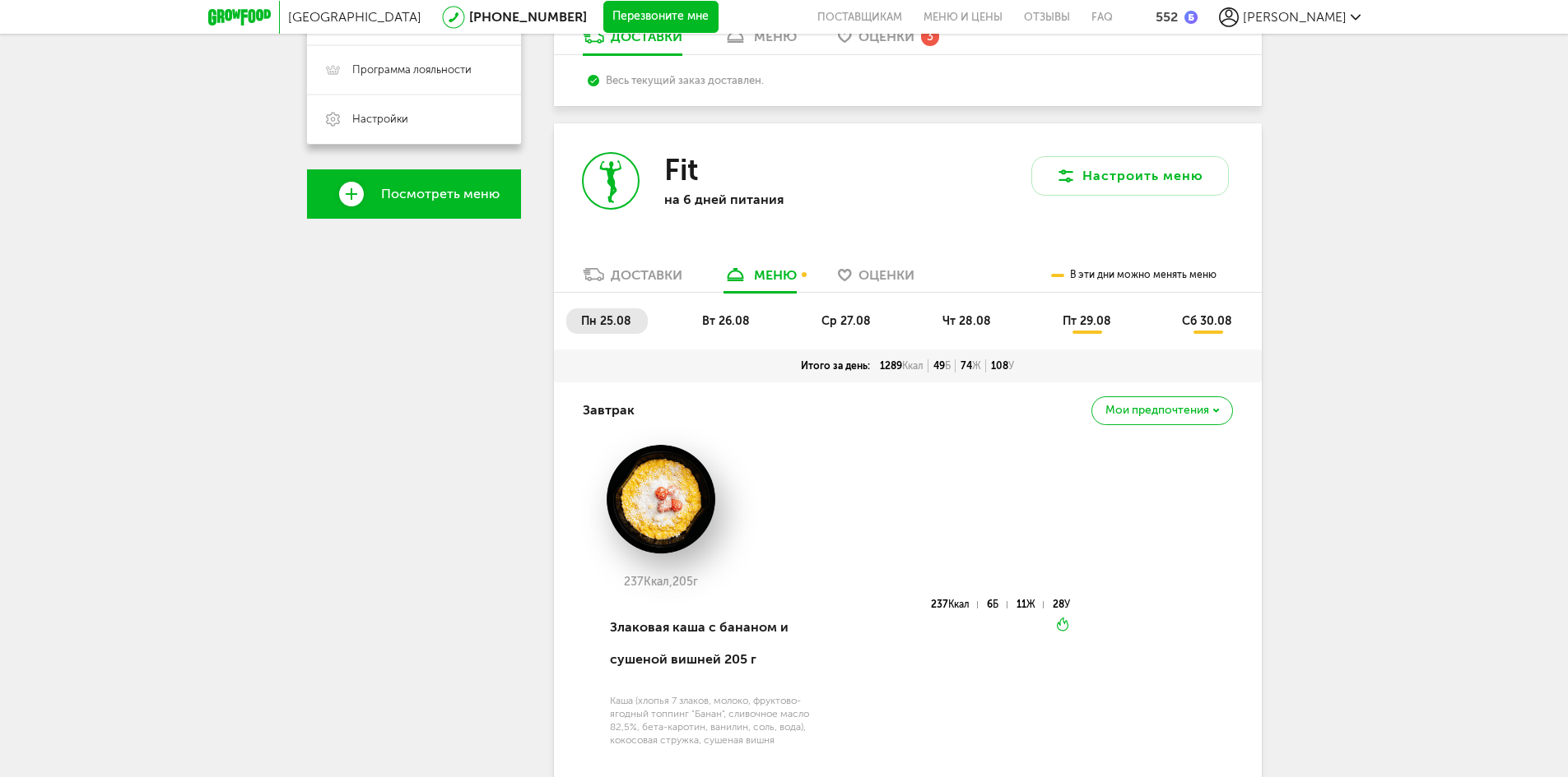
click at [754, 319] on li "вт 26.08" at bounding box center [727, 320] width 79 height 26
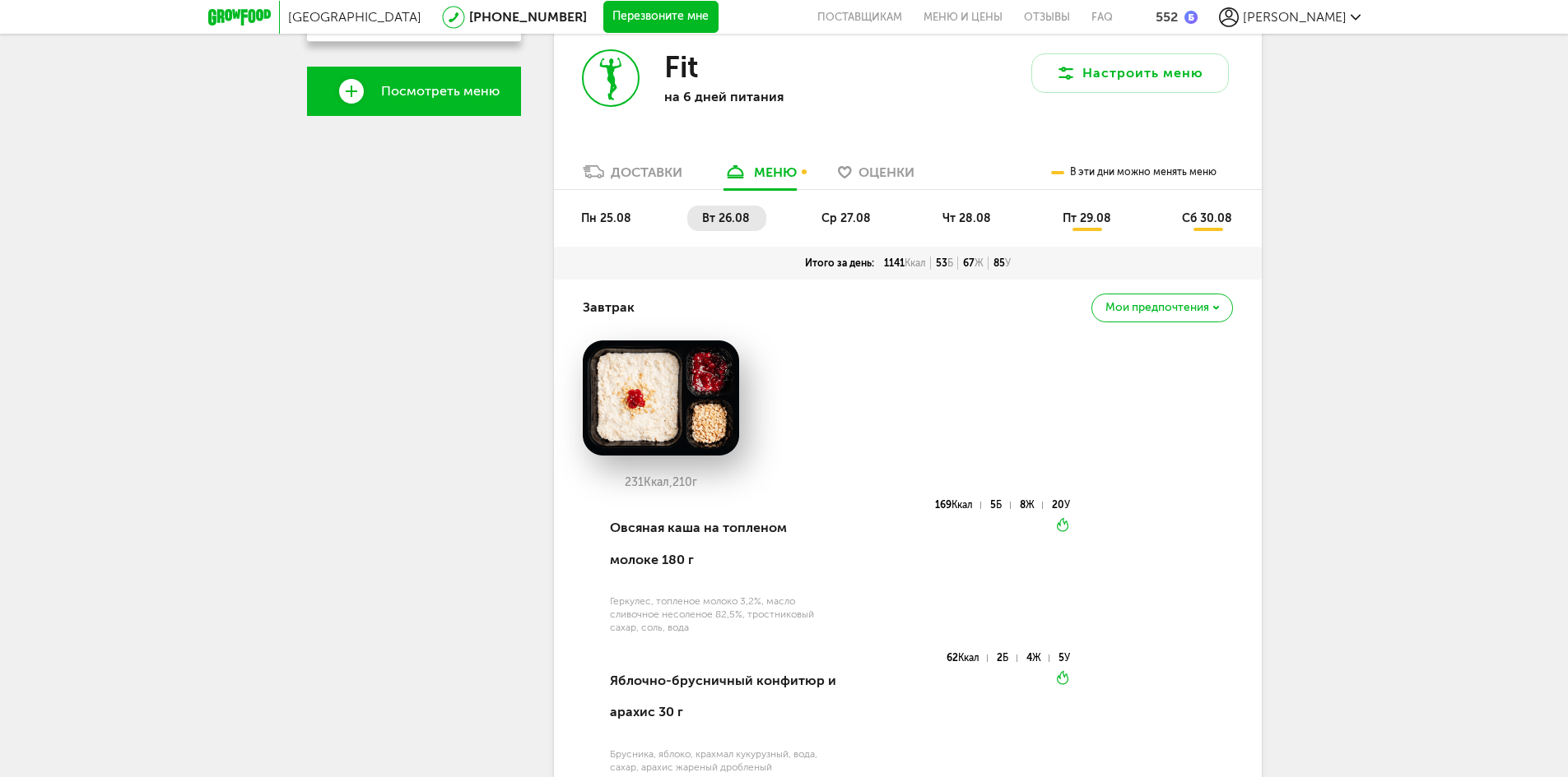
scroll to position [478, 0]
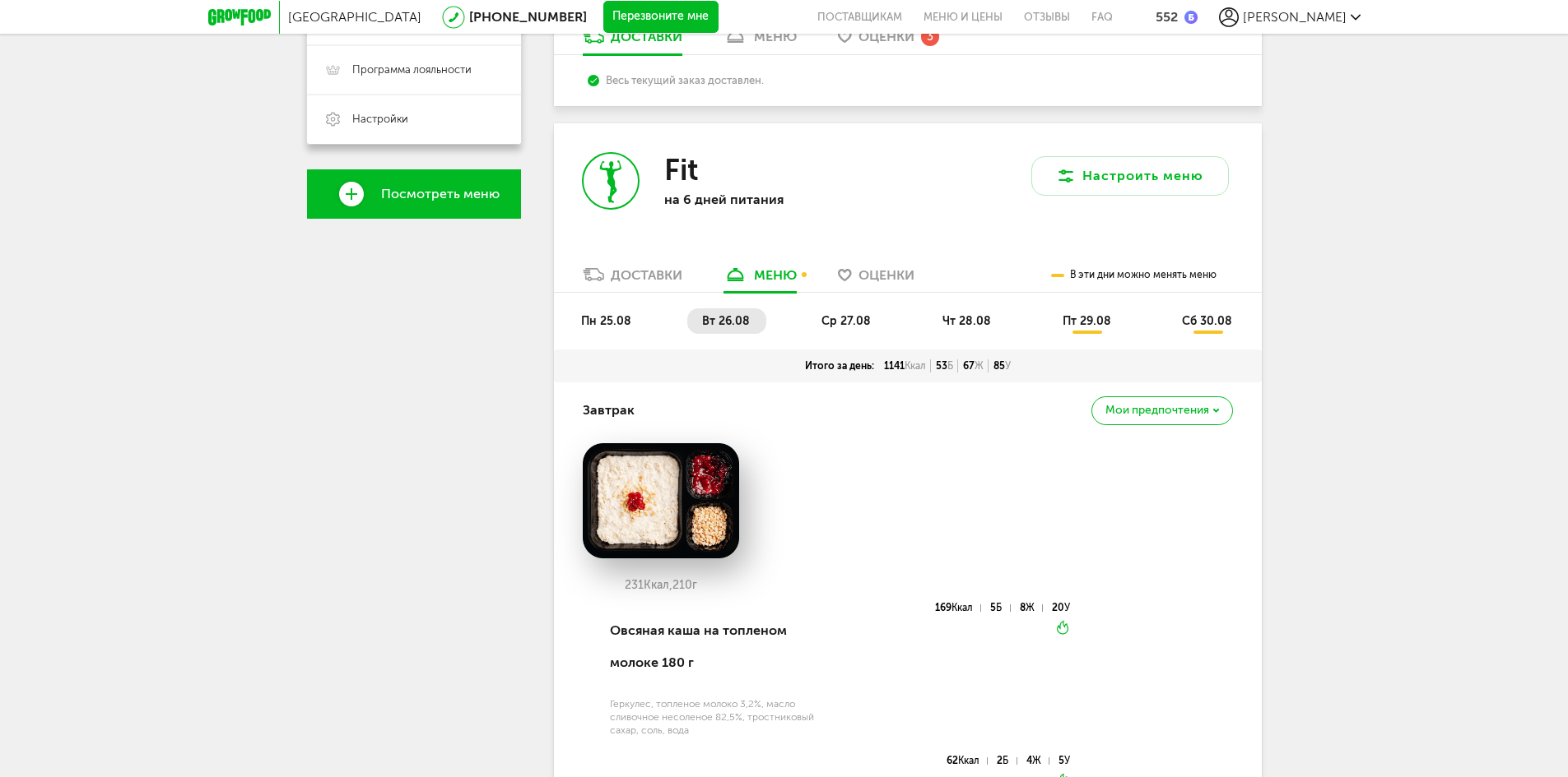
click at [847, 325] on span "ср 27.08" at bounding box center [846, 320] width 49 height 14
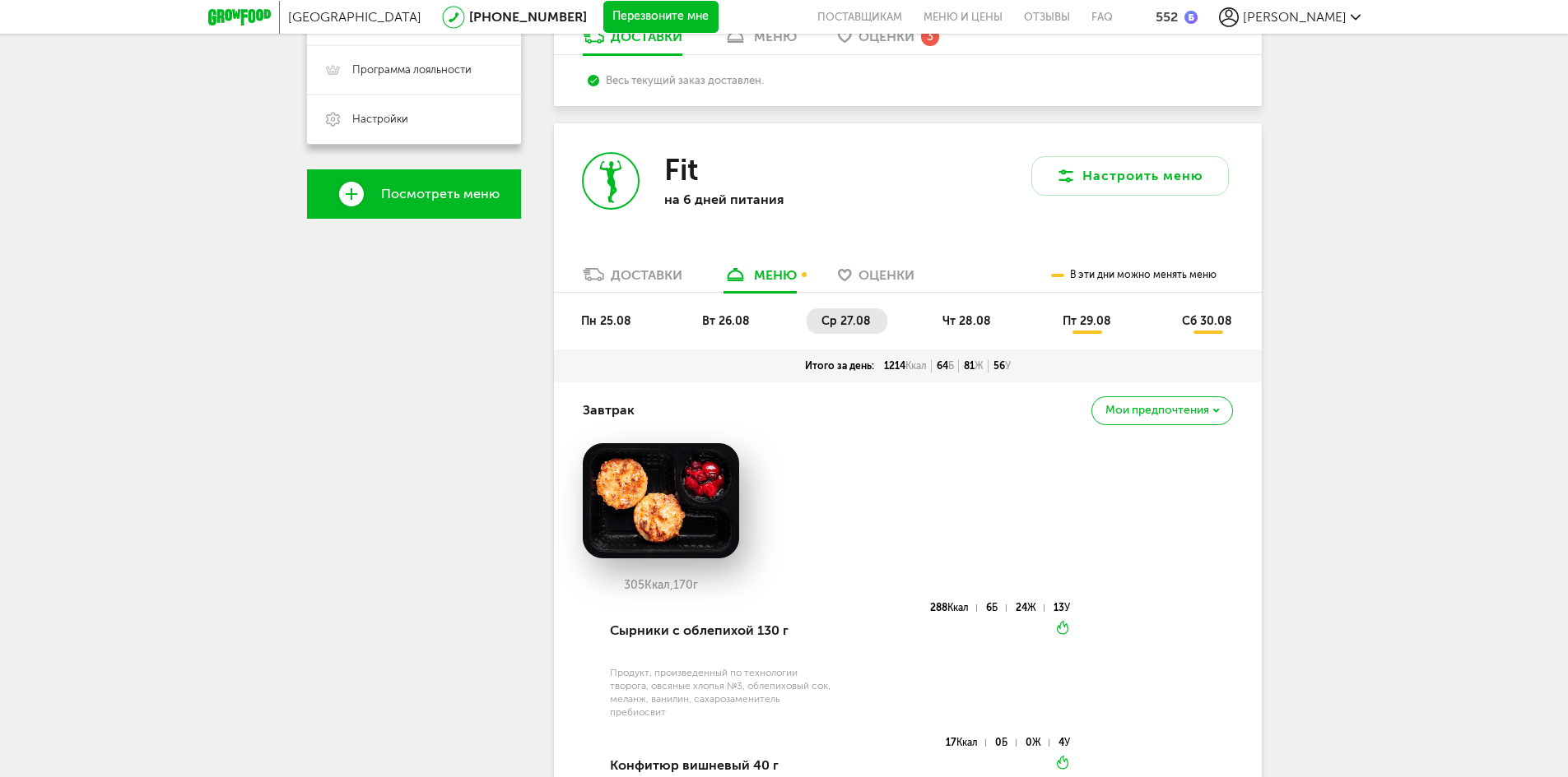
click at [1085, 333] on li "пт 29.08" at bounding box center [1088, 320] width 79 height 26
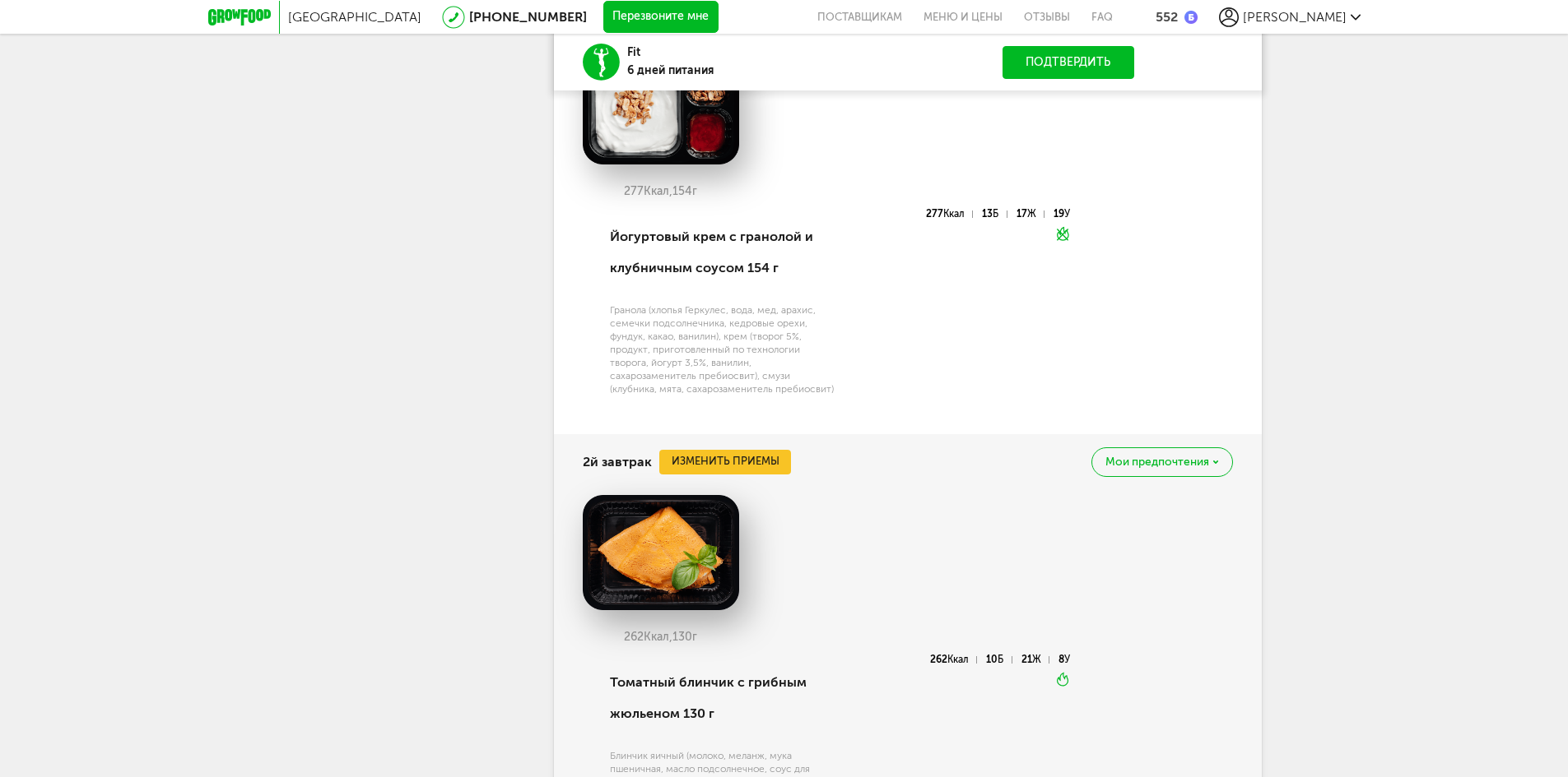
scroll to position [1136, 0]
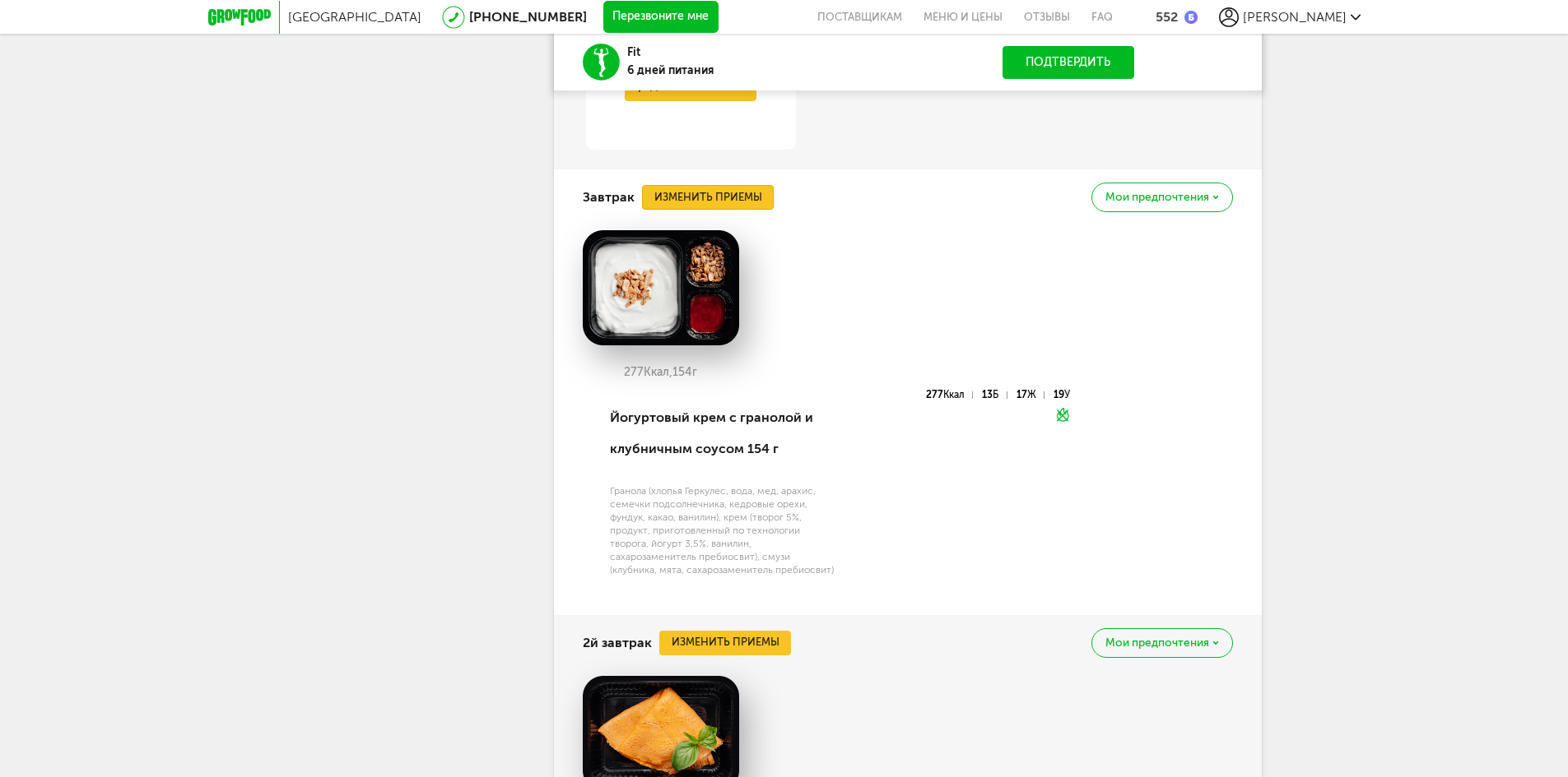
click at [735, 203] on button "Изменить приемы" at bounding box center [707, 198] width 131 height 25
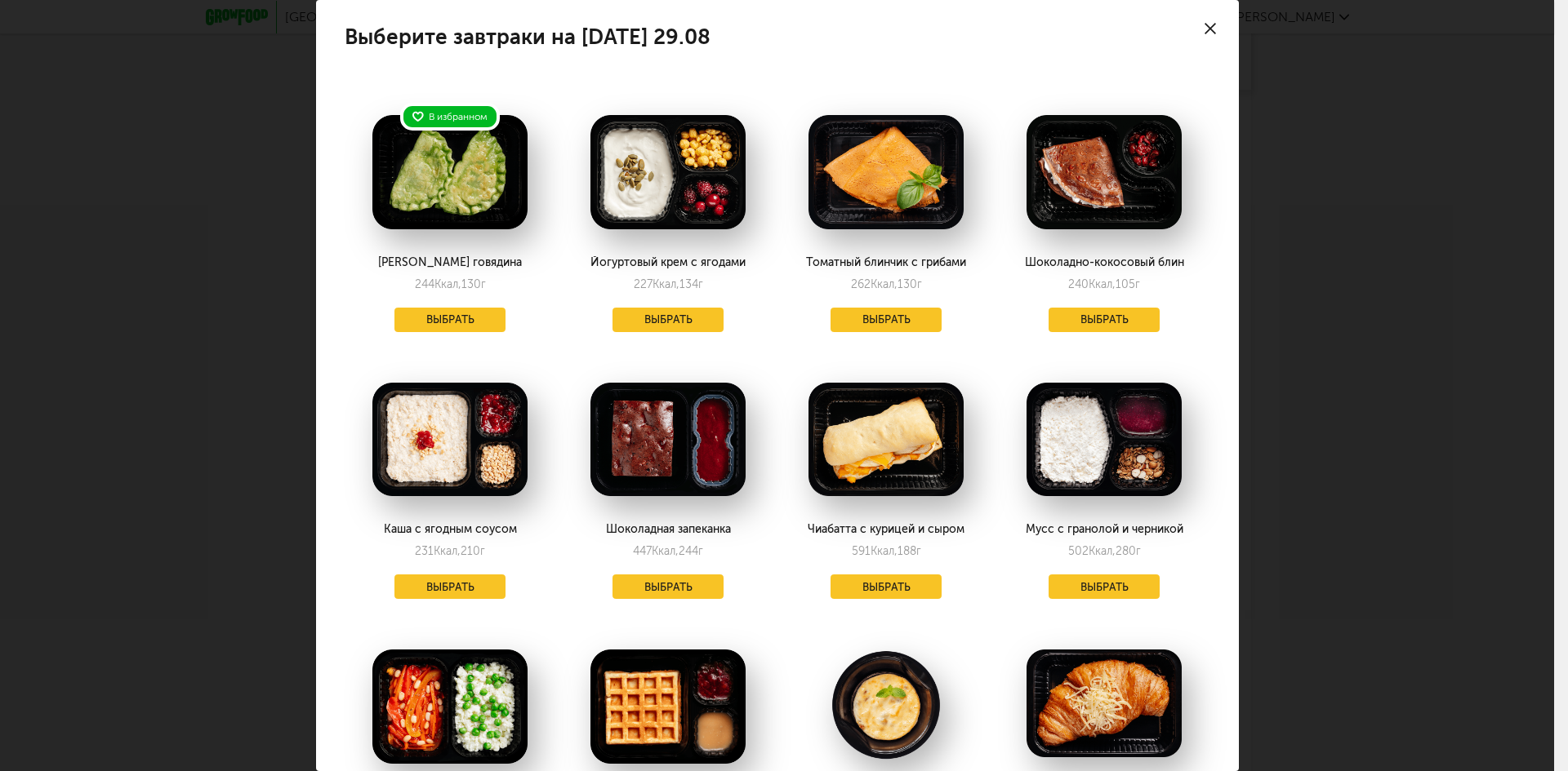
click at [1196, 16] on div at bounding box center [1210, 28] width 57 height 57
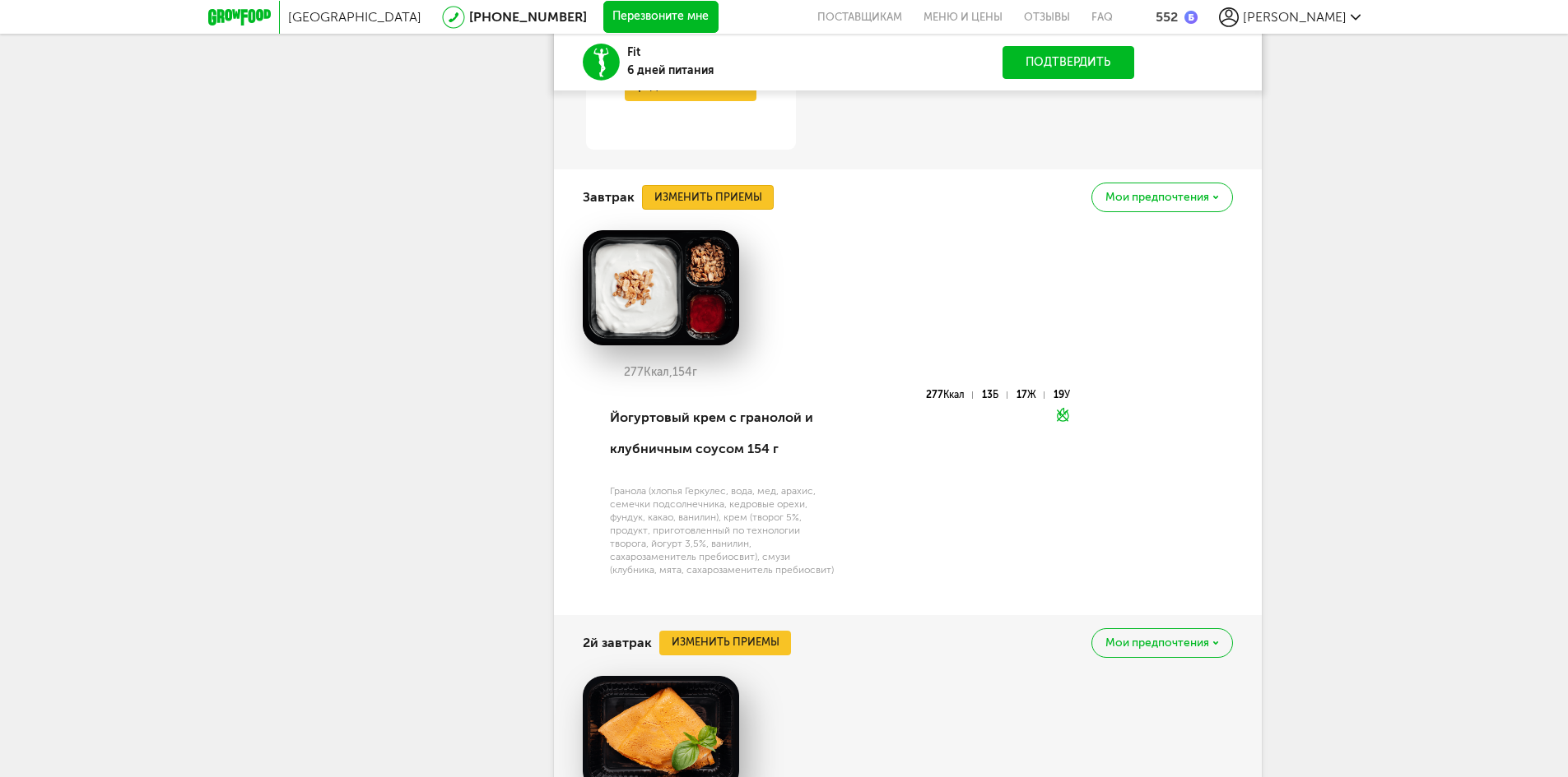
click at [697, 187] on button "Изменить приемы" at bounding box center [707, 198] width 131 height 25
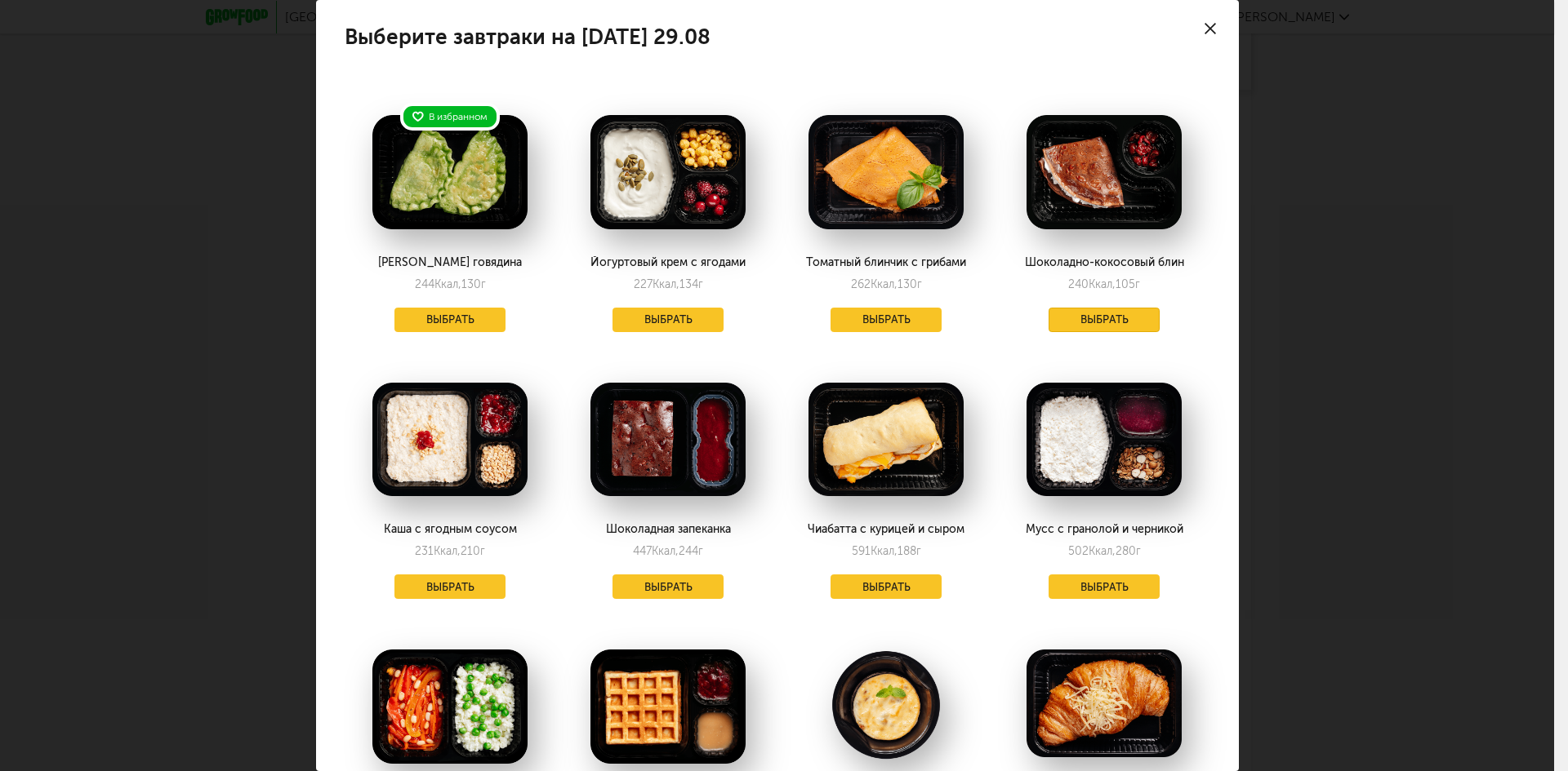
click at [1130, 316] on button "Выбрать" at bounding box center [1104, 320] width 111 height 24
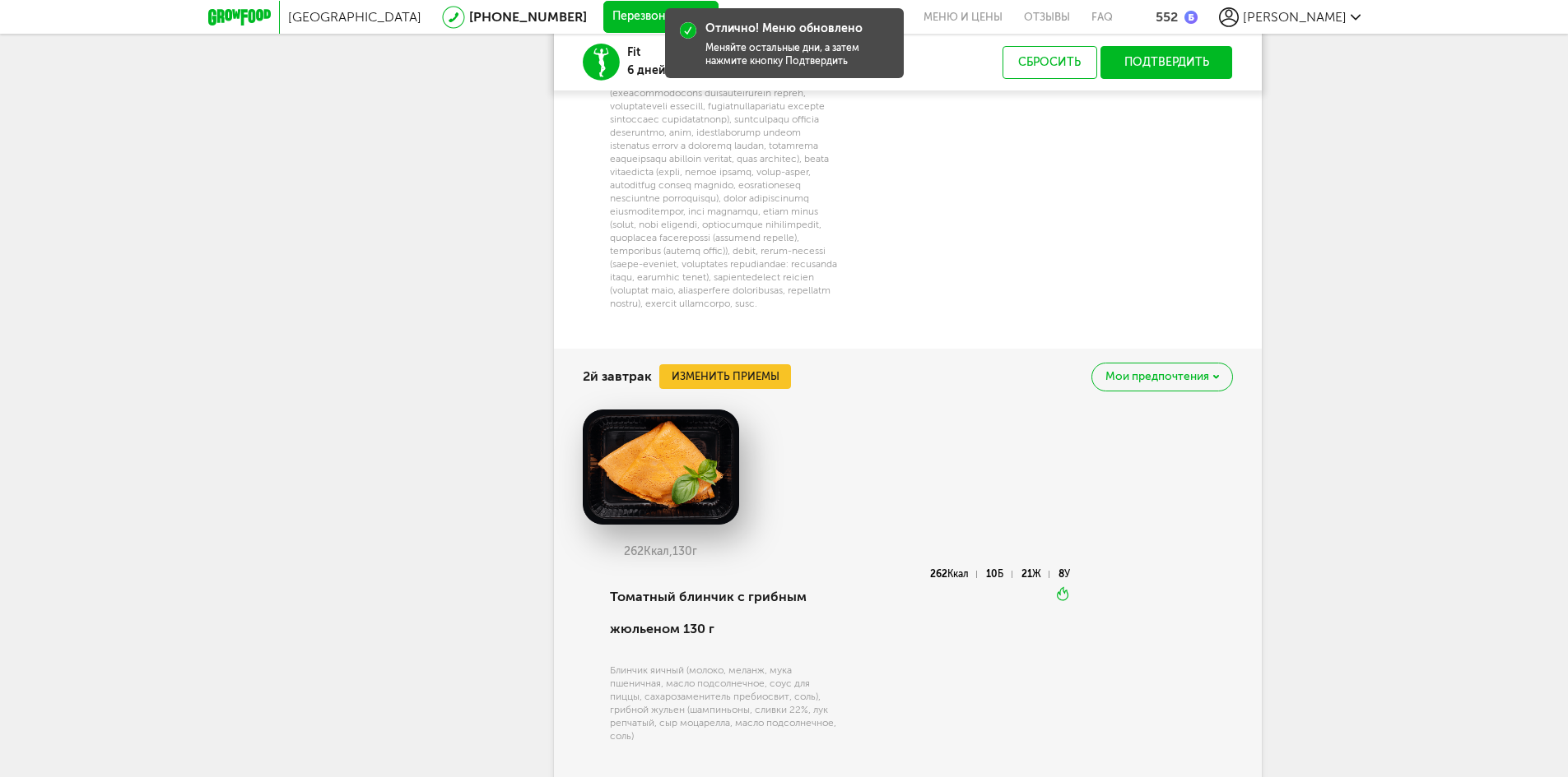
scroll to position [1794, 0]
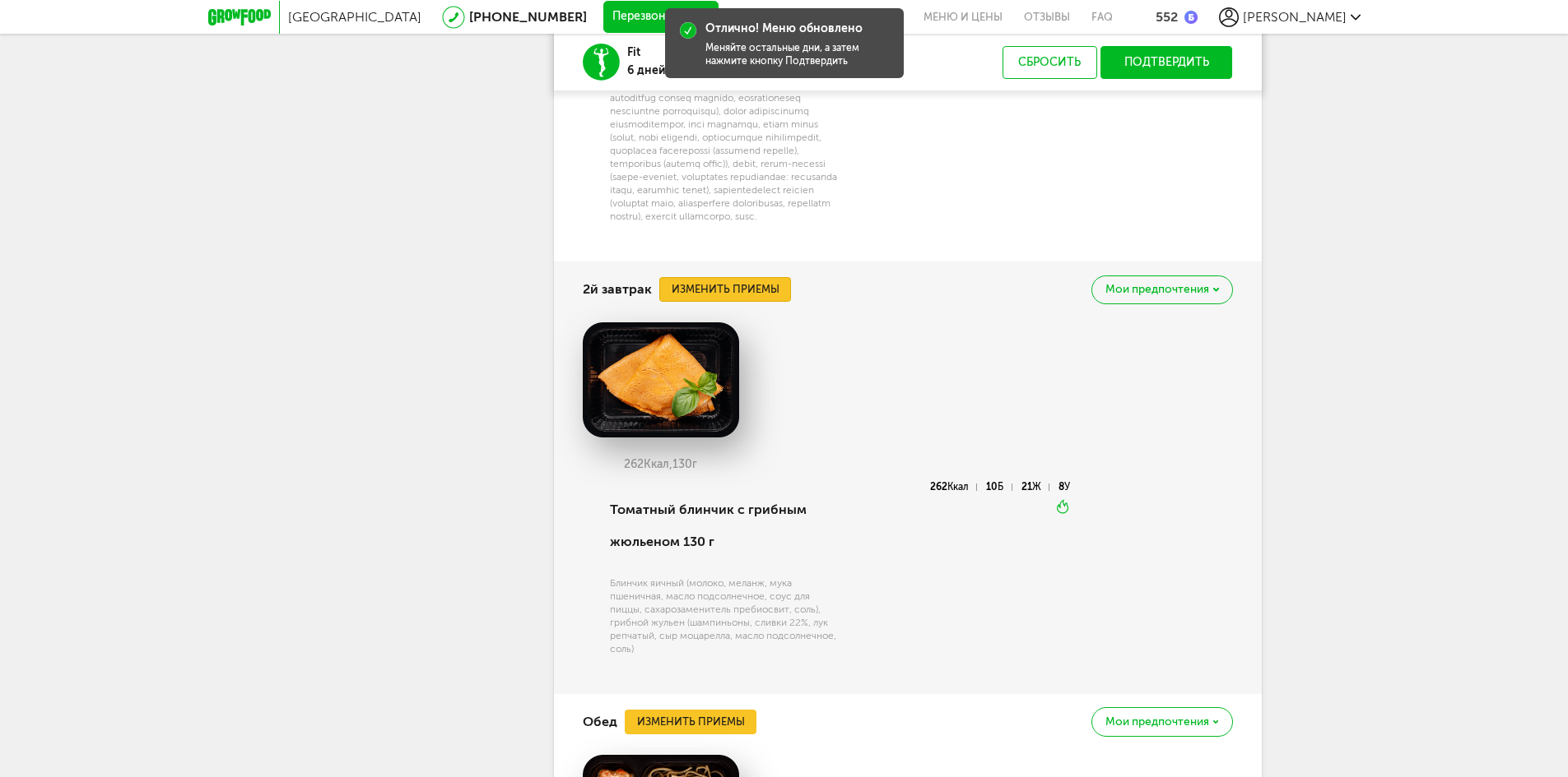
click at [744, 302] on button "Изменить приемы" at bounding box center [724, 289] width 131 height 25
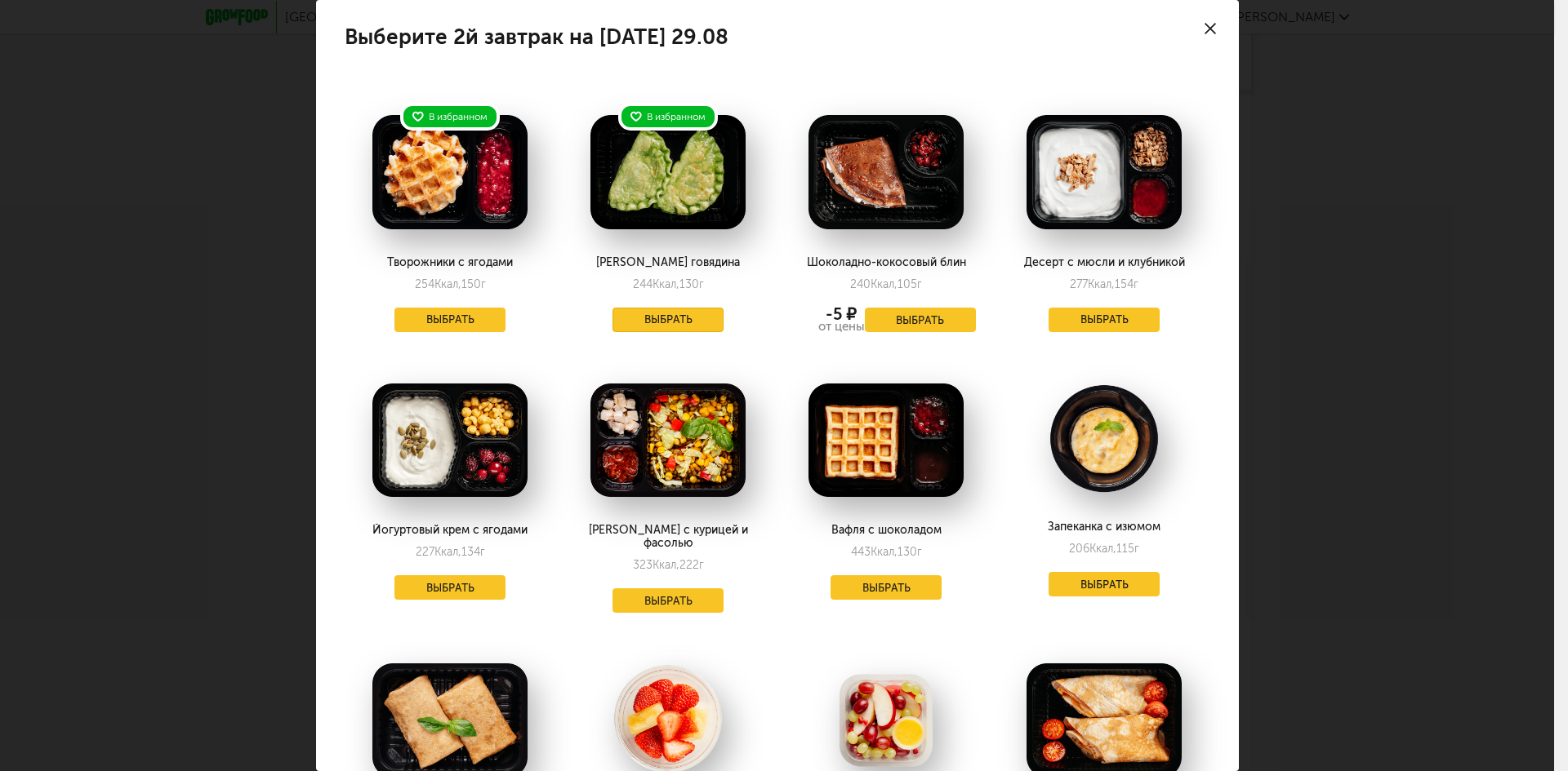
click at [666, 309] on button "Выбрать" at bounding box center [668, 320] width 111 height 24
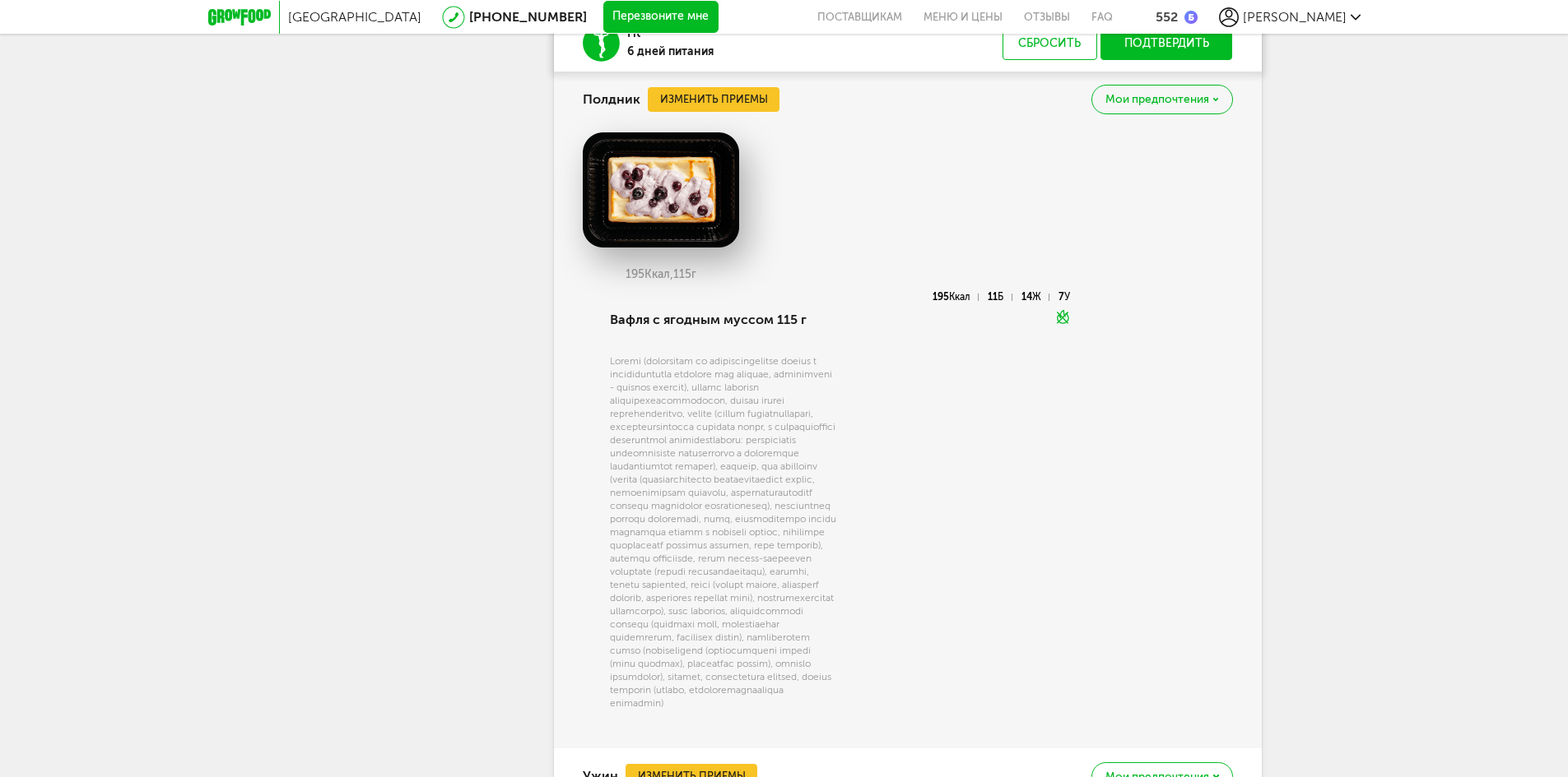
scroll to position [3028, 0]
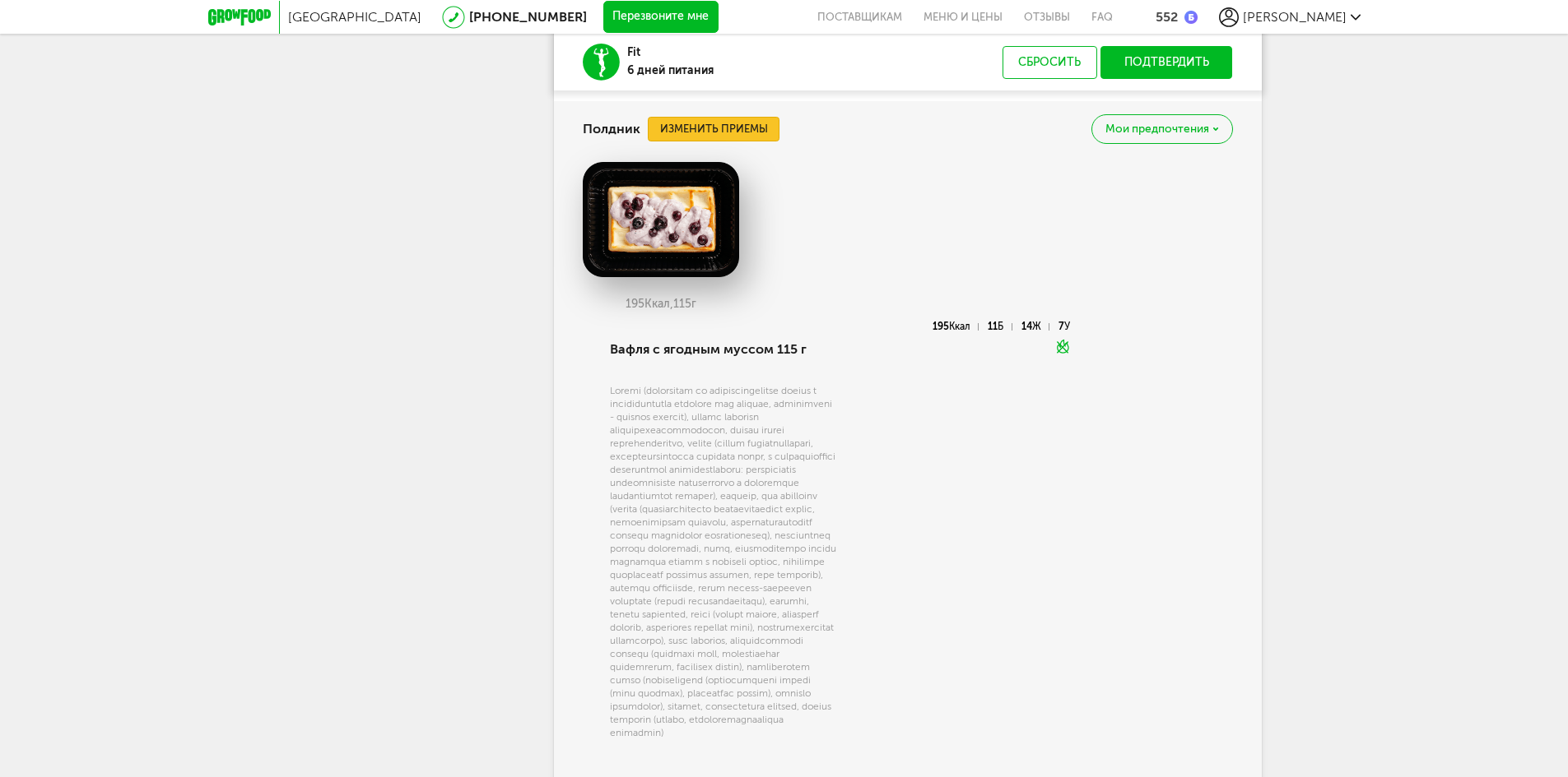
click at [753, 142] on button "Изменить приемы" at bounding box center [713, 130] width 131 height 25
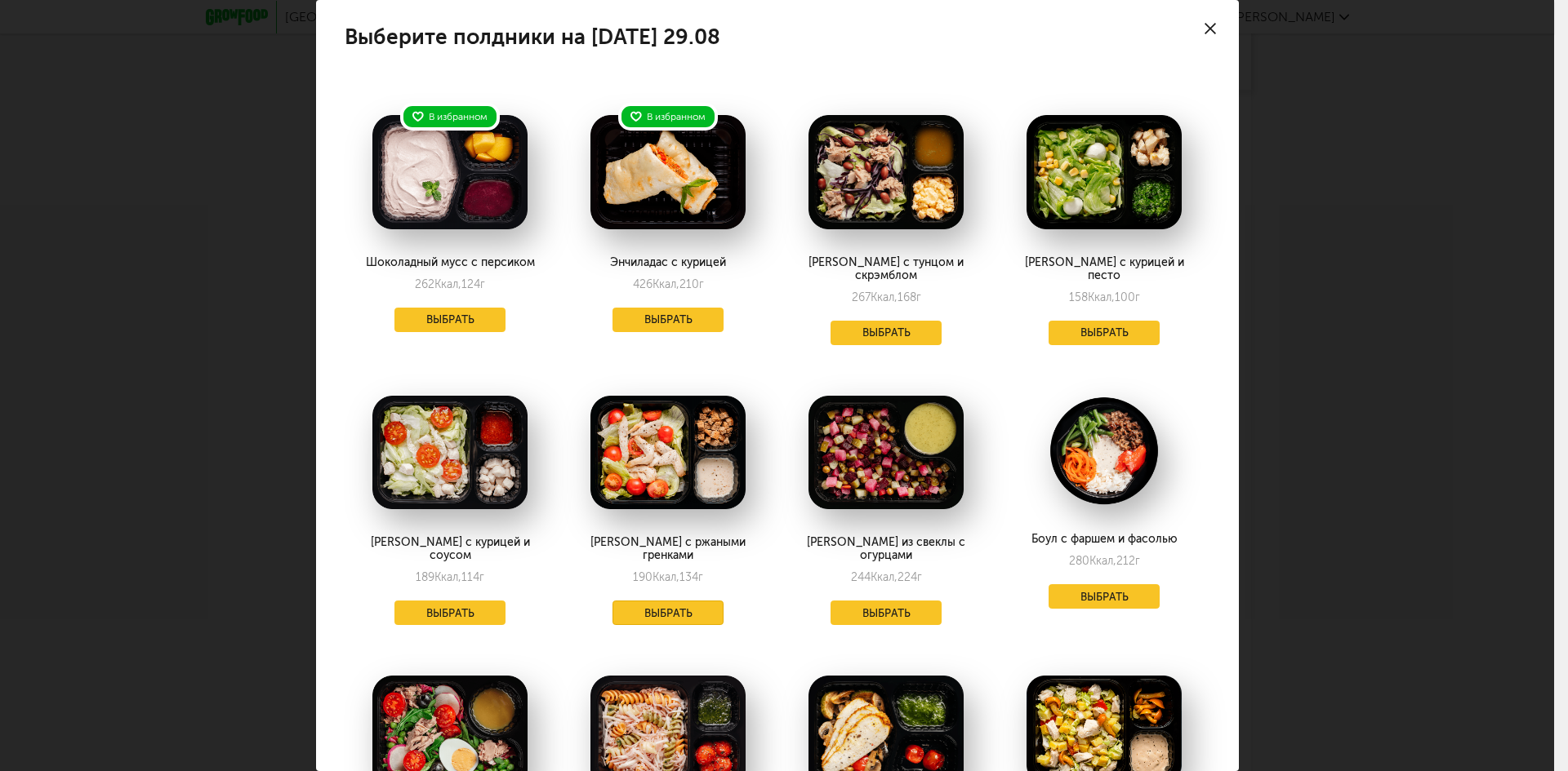
click at [680, 601] on button "Выбрать" at bounding box center [668, 613] width 111 height 24
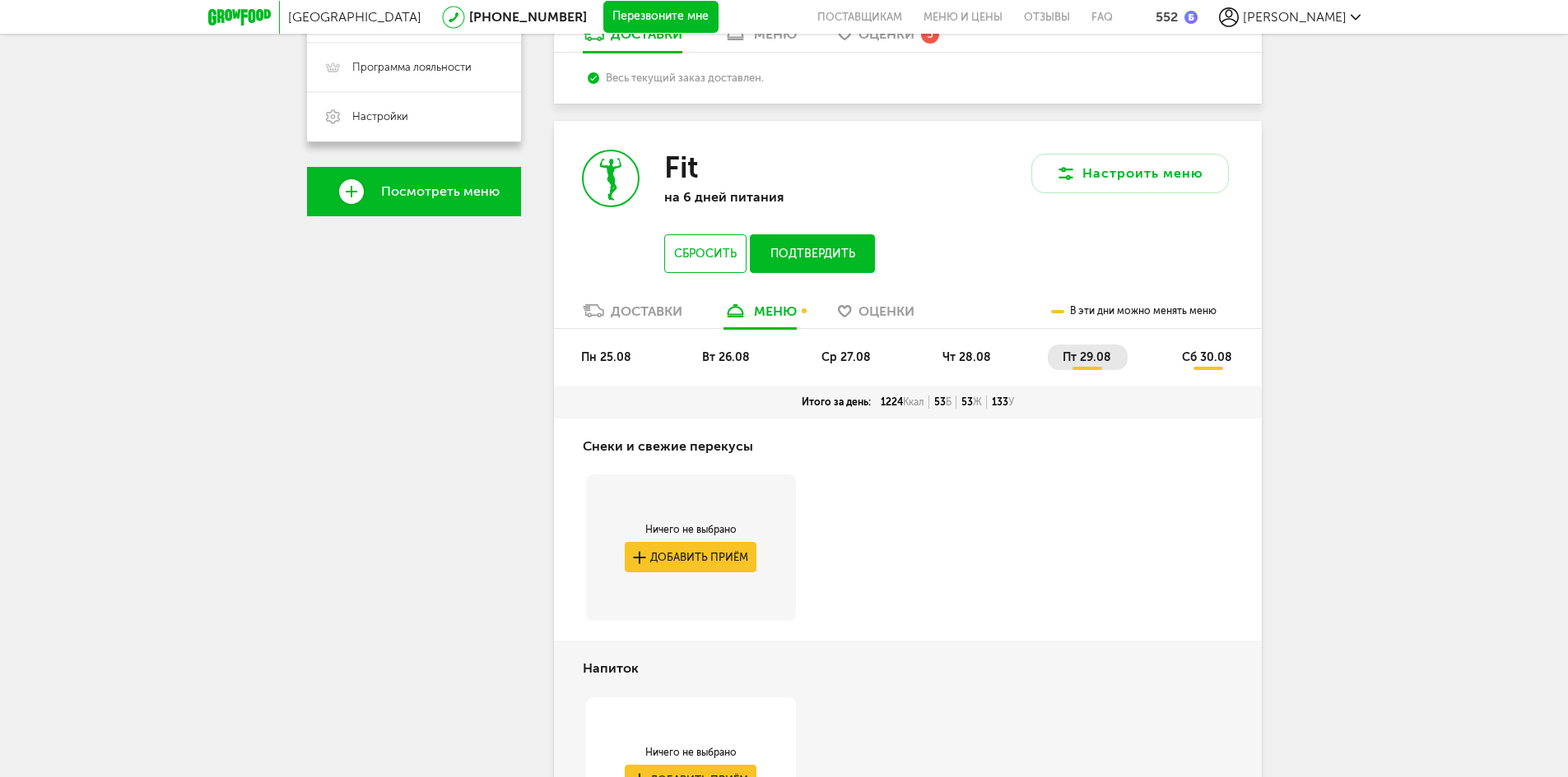
scroll to position [478, 0]
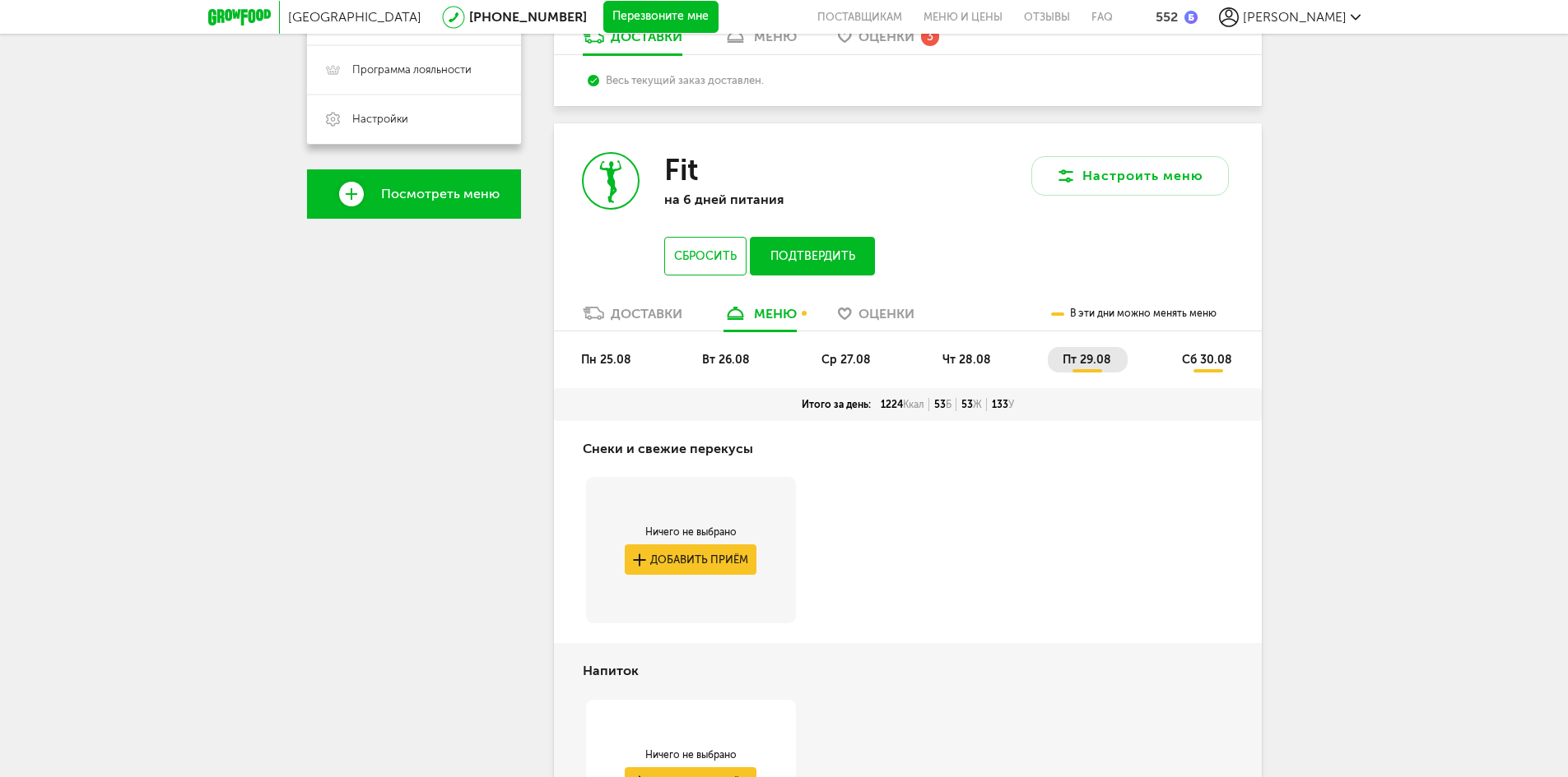
click at [1199, 351] on li "сб 30.08" at bounding box center [1208, 359] width 81 height 26
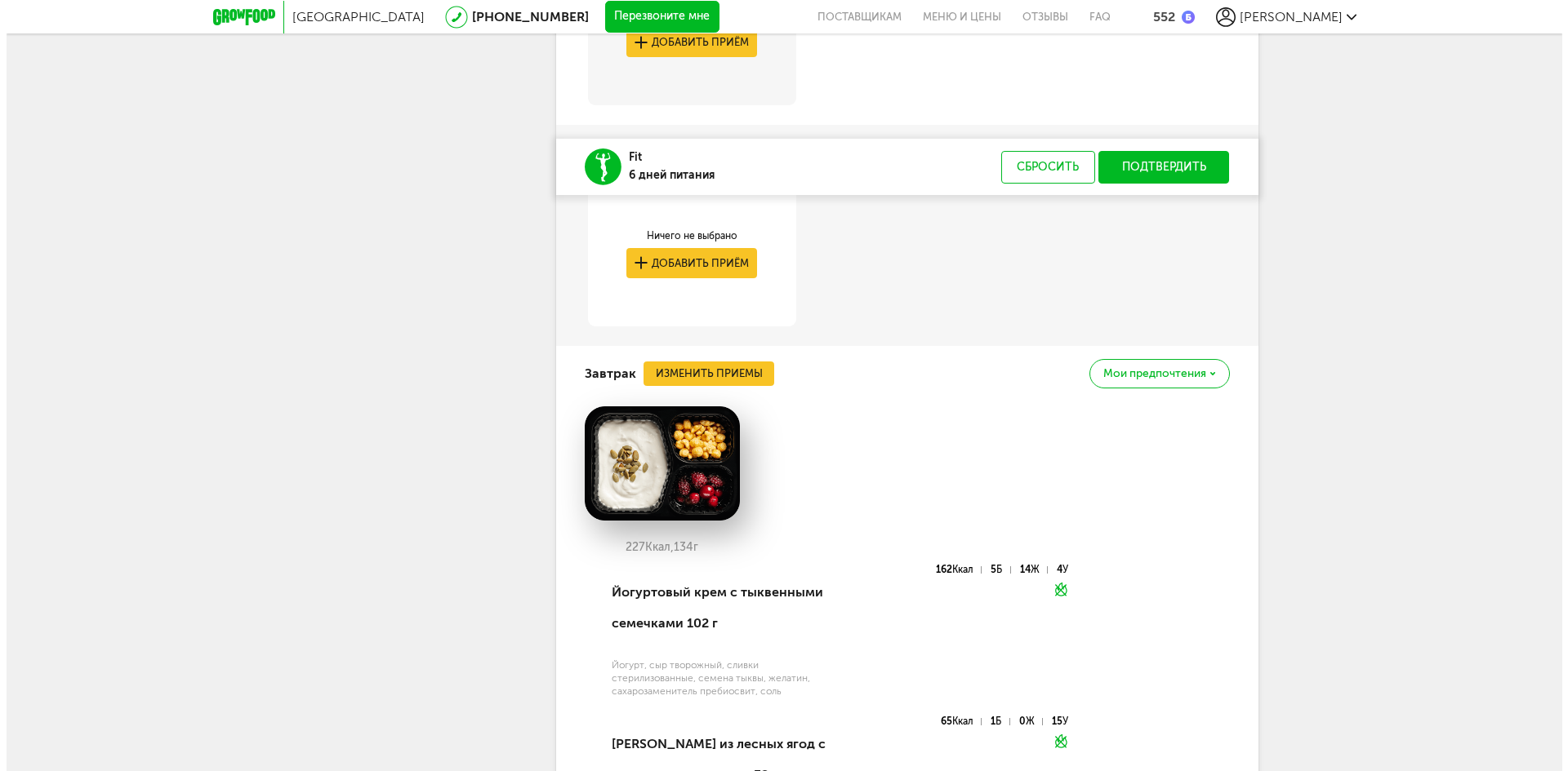
scroll to position [1127, 0]
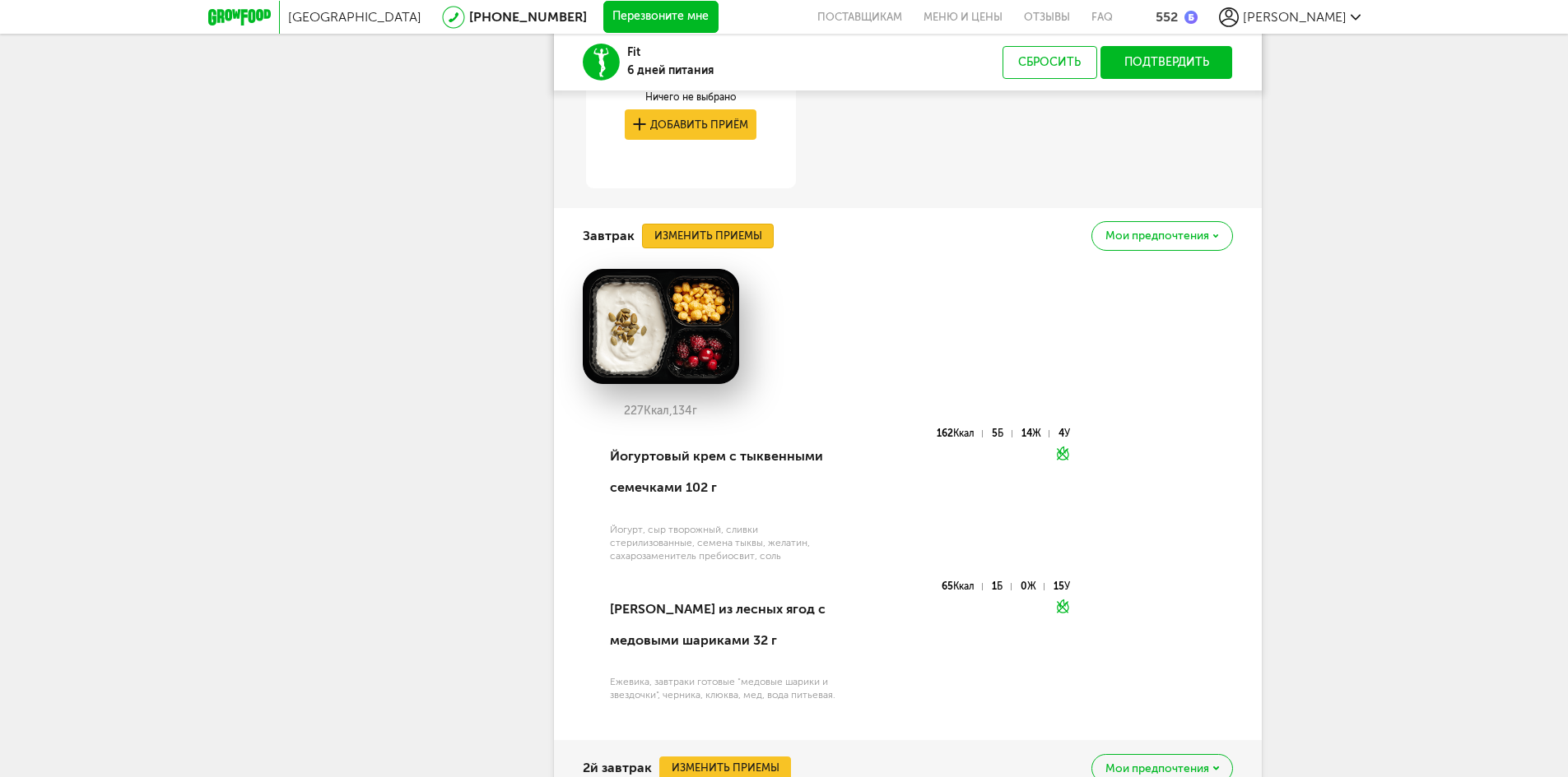
click at [740, 238] on button "Изменить приемы" at bounding box center [707, 236] width 131 height 25
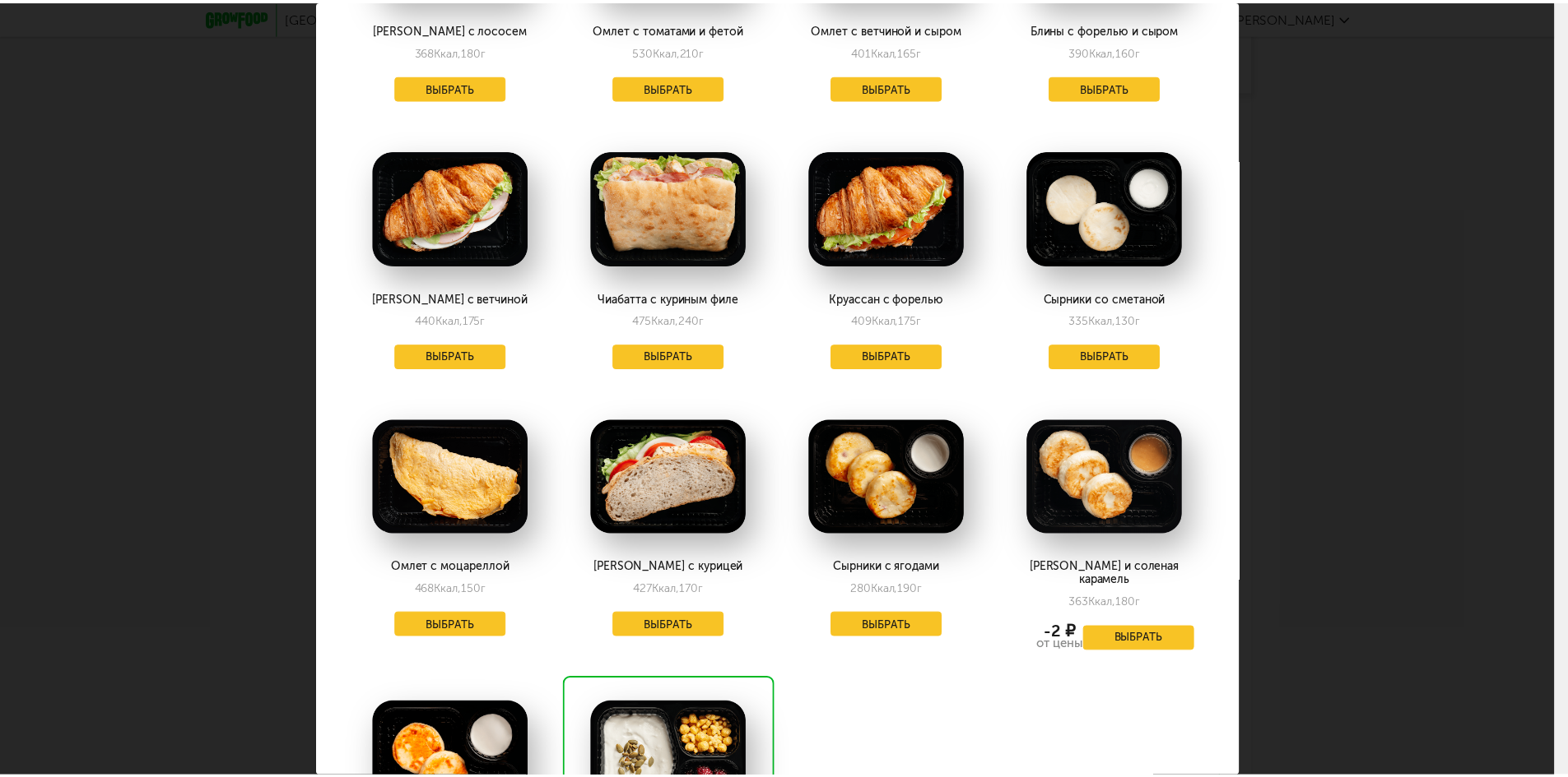
scroll to position [1316, 0]
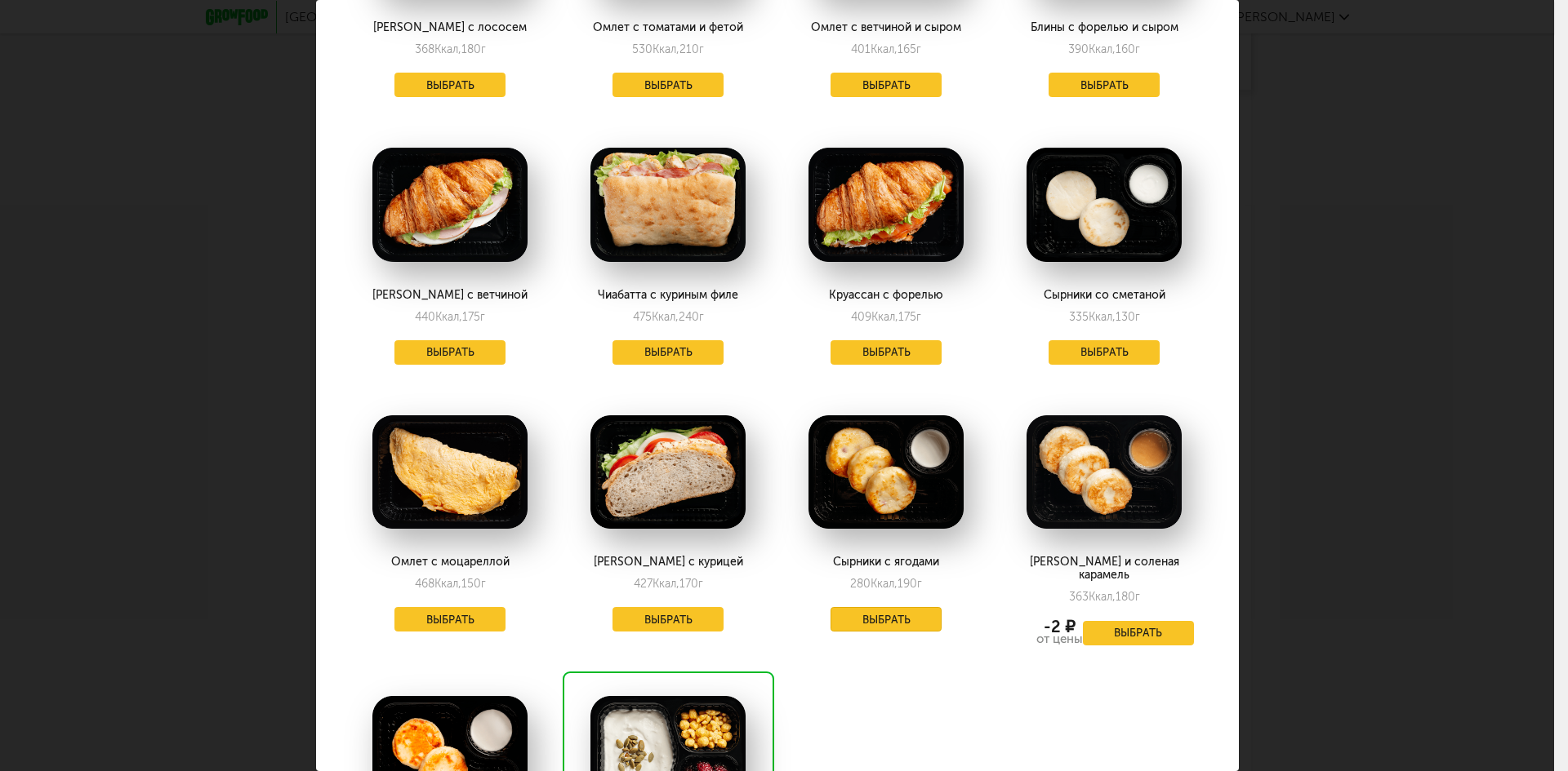
click at [868, 620] on button "Выбрать" at bounding box center [886, 619] width 111 height 24
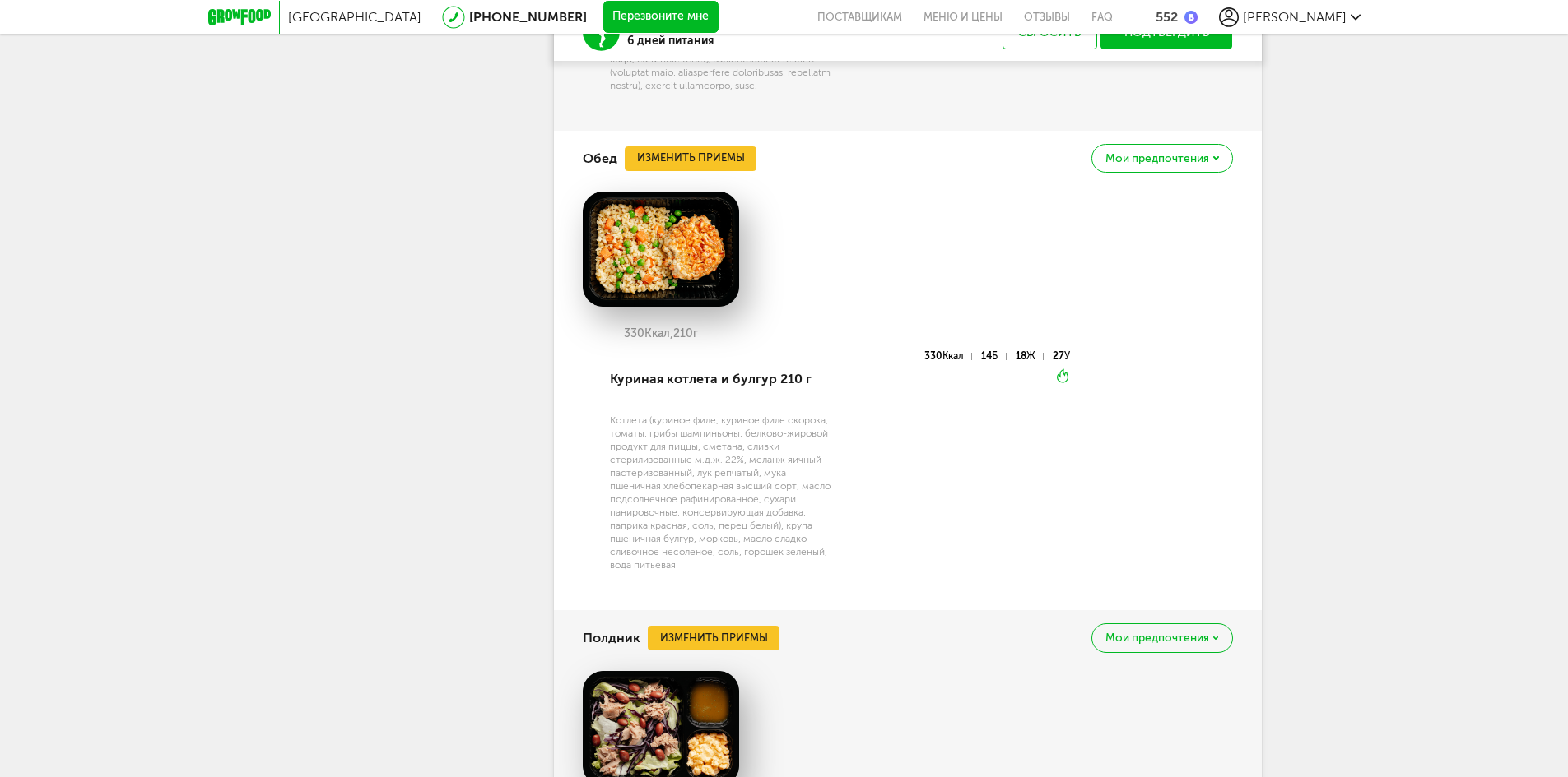
scroll to position [2288, 0]
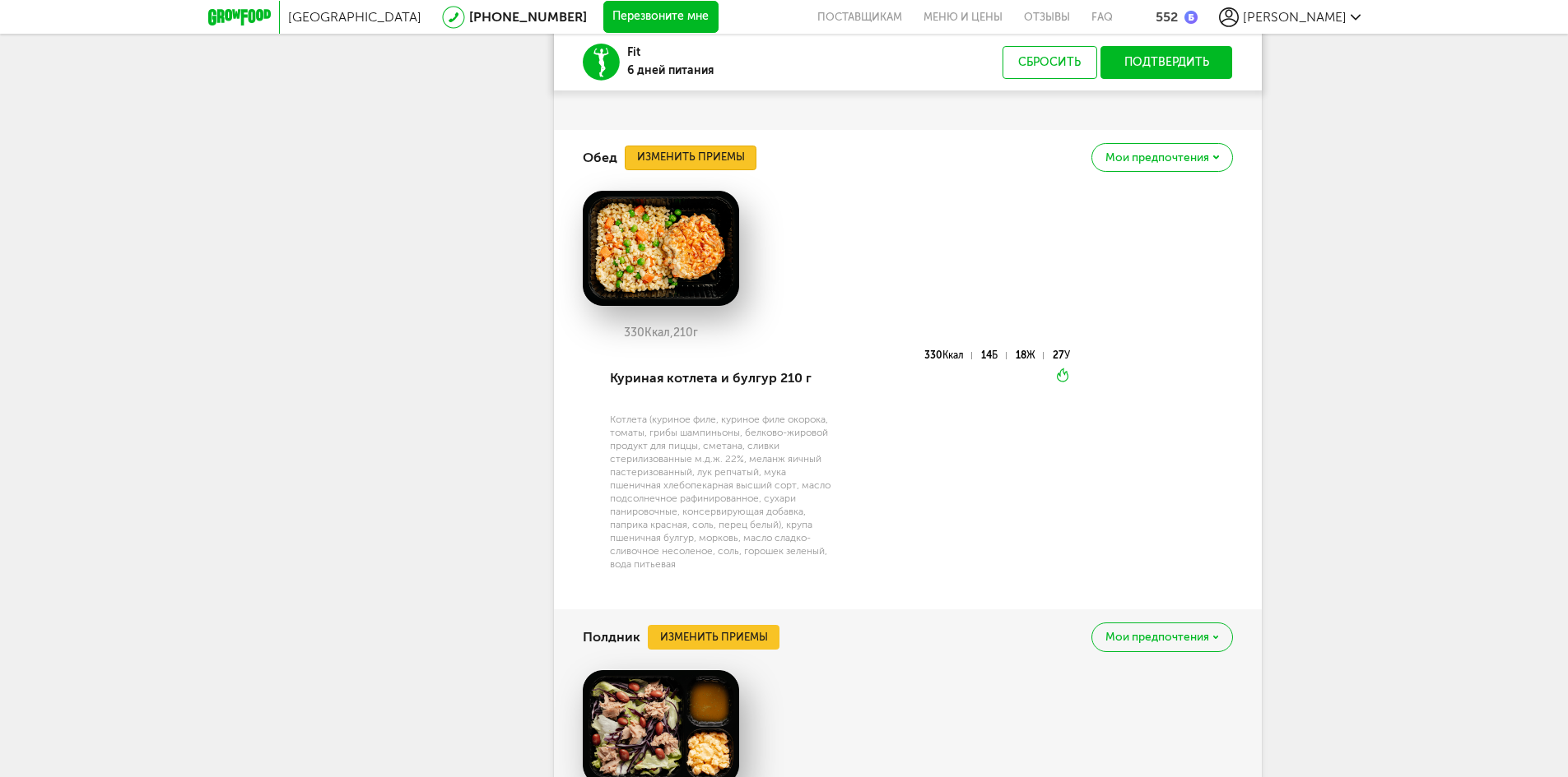
click at [708, 170] on button "Изменить приемы" at bounding box center [690, 158] width 131 height 25
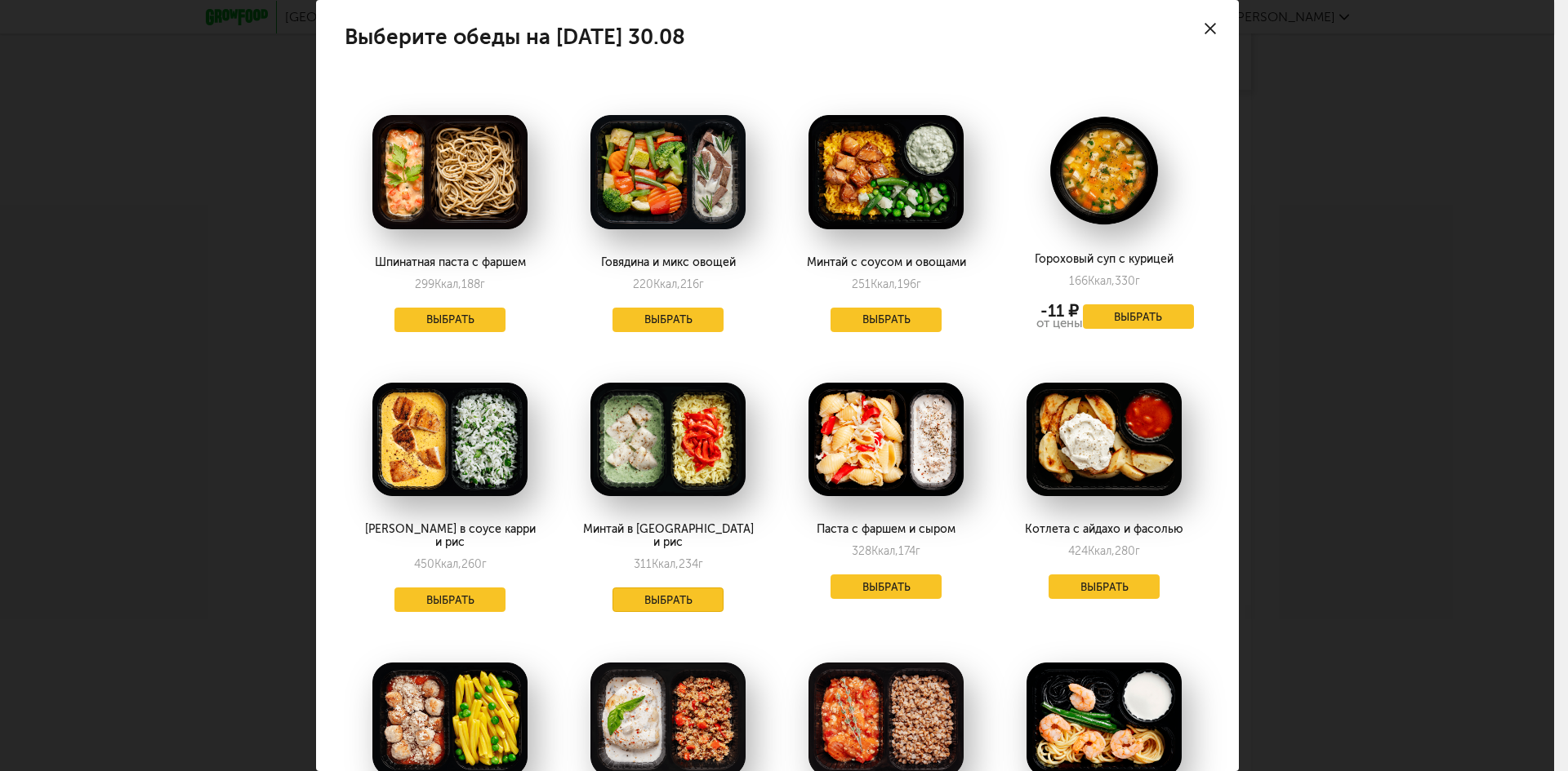
click at [658, 588] on button "Выбрать" at bounding box center [668, 600] width 111 height 24
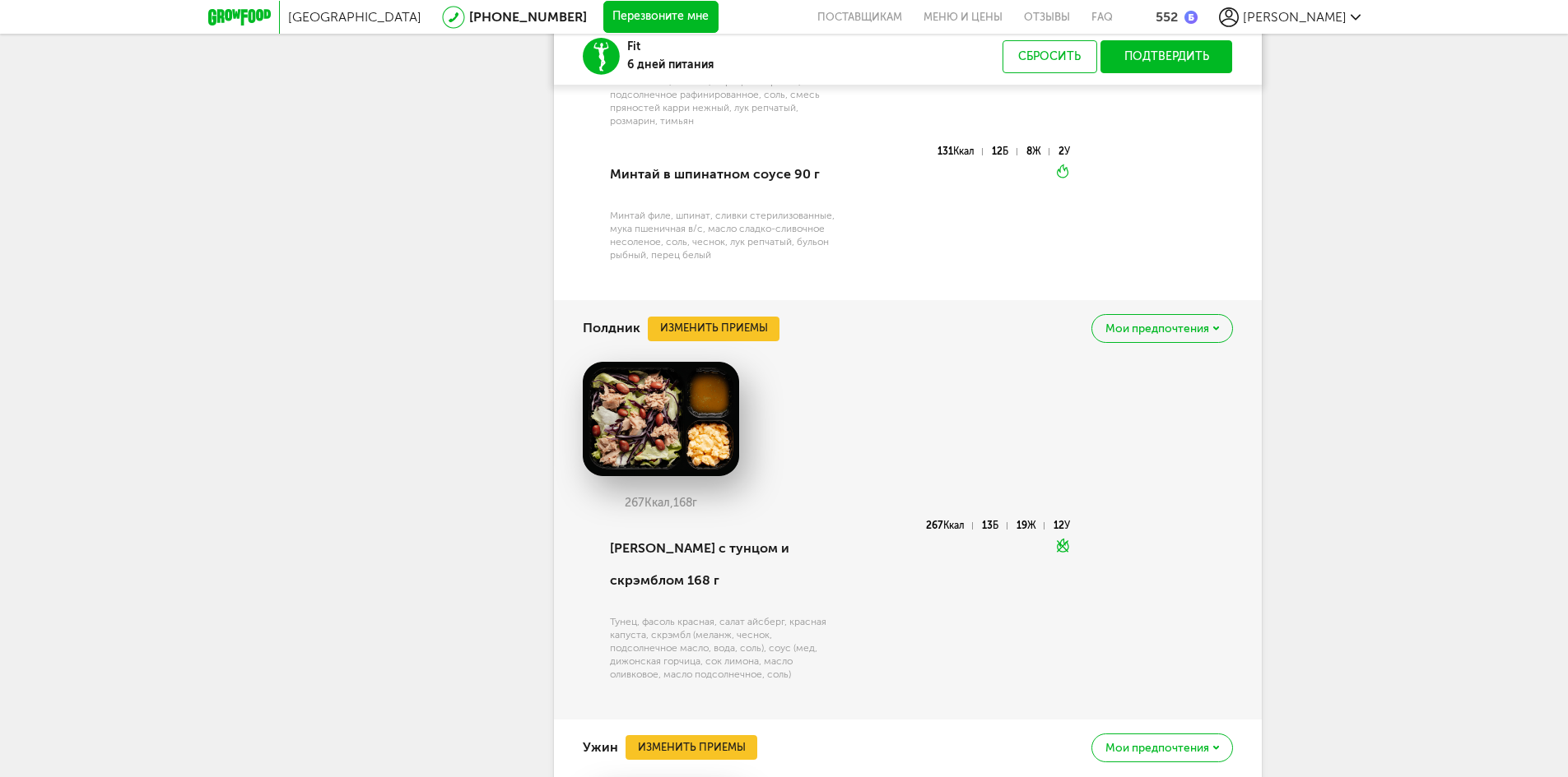
scroll to position [2616, 0]
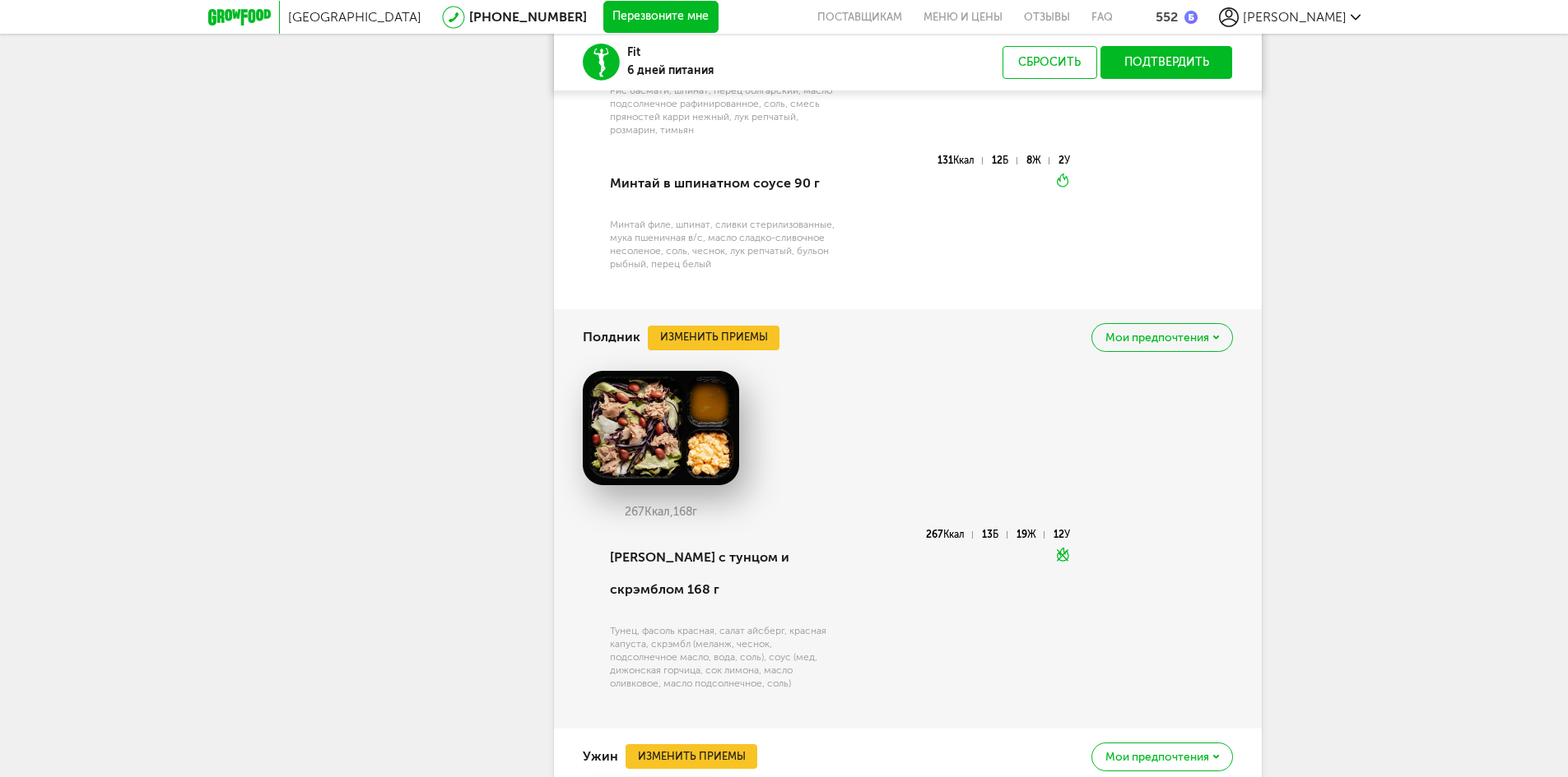
click at [1190, 70] on button "Подтвердить" at bounding box center [1167, 62] width 132 height 33
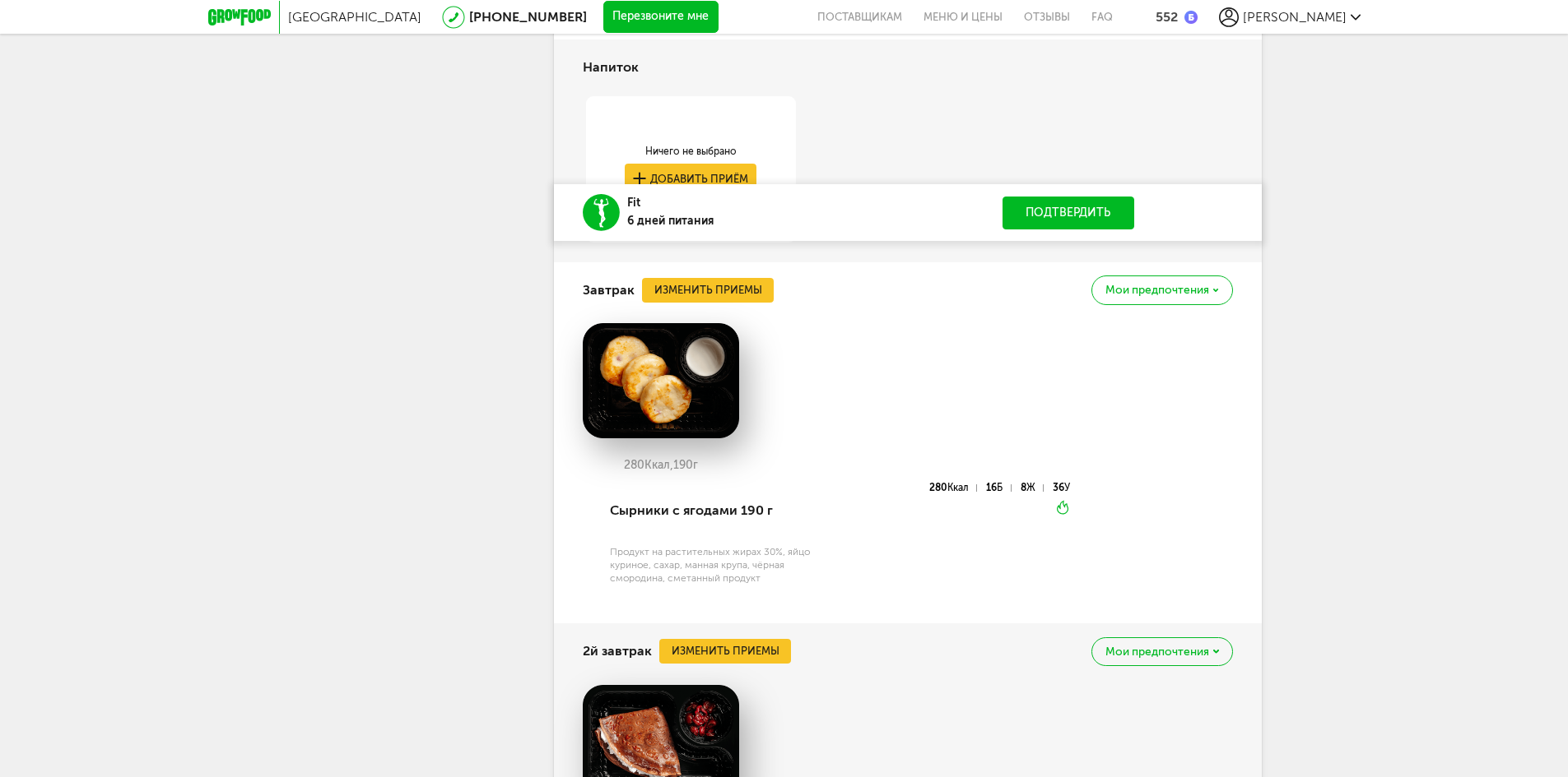
scroll to position [1218, 0]
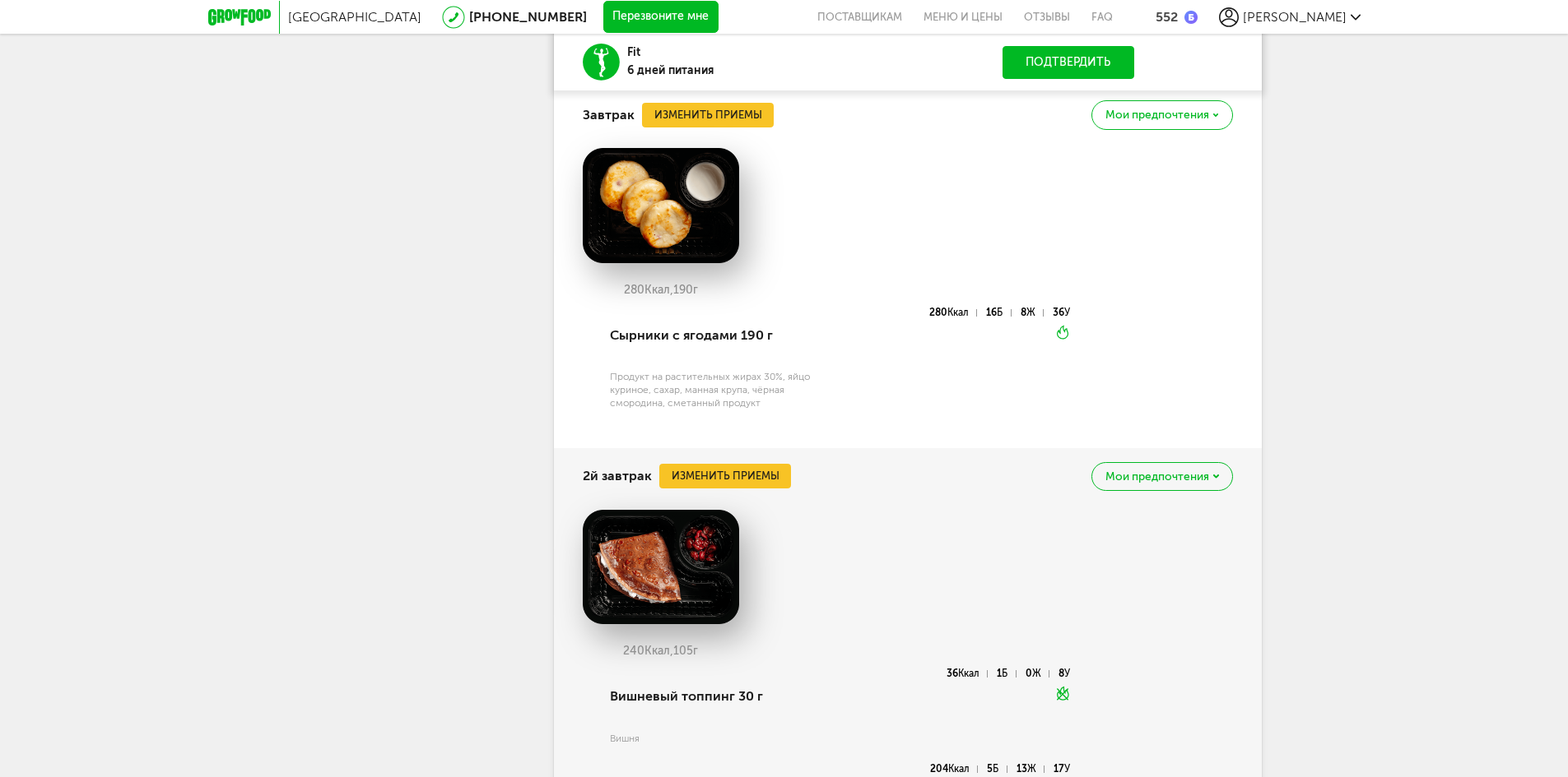
click at [1074, 50] on button "Подтвердить" at bounding box center [1069, 62] width 132 height 33
